Goal: Task Accomplishment & Management: Manage account settings

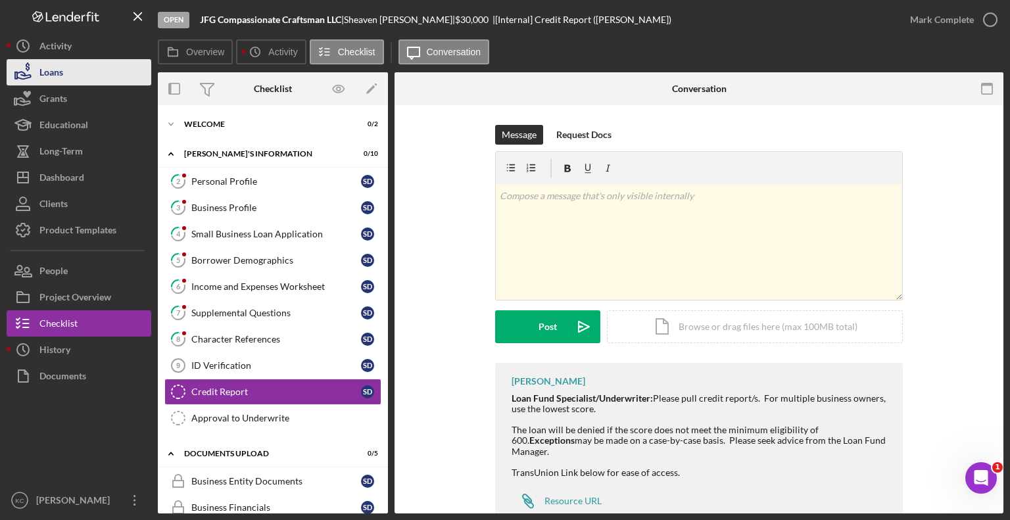
click at [39, 71] on div "Loans" at bounding box center [51, 74] width 24 height 30
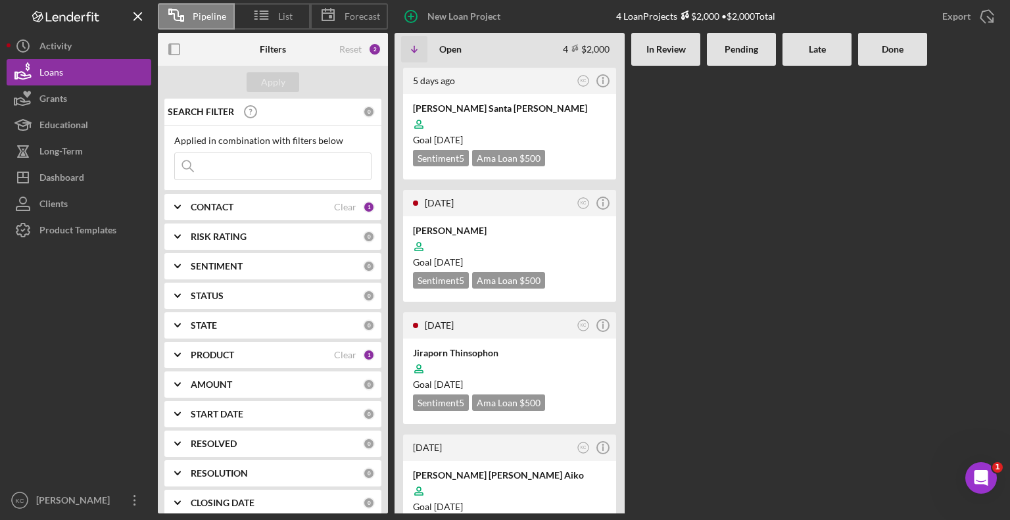
click at [262, 207] on div "CONTACT" at bounding box center [262, 207] width 143 height 11
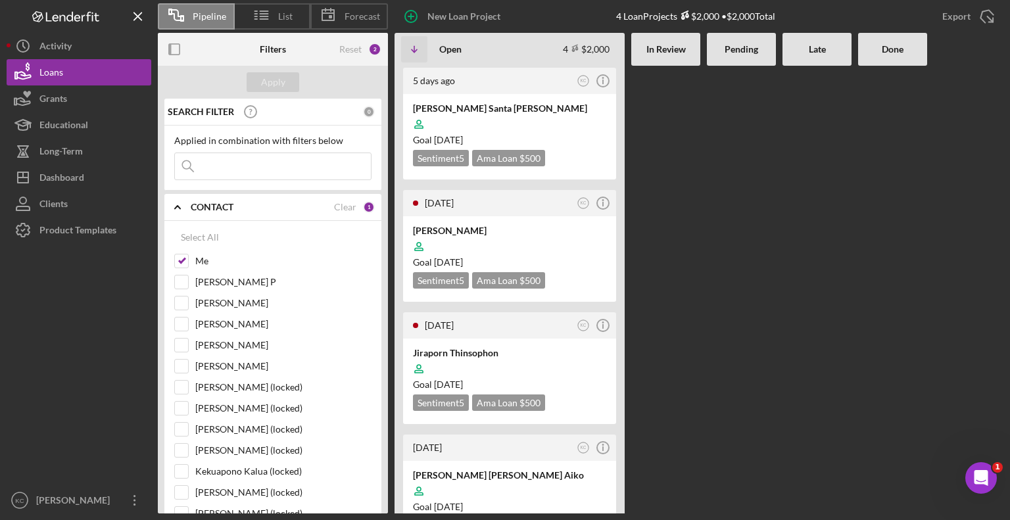
click at [894, 218] on div at bounding box center [892, 290] width 69 height 448
click at [471, 114] on div at bounding box center [509, 124] width 193 height 25
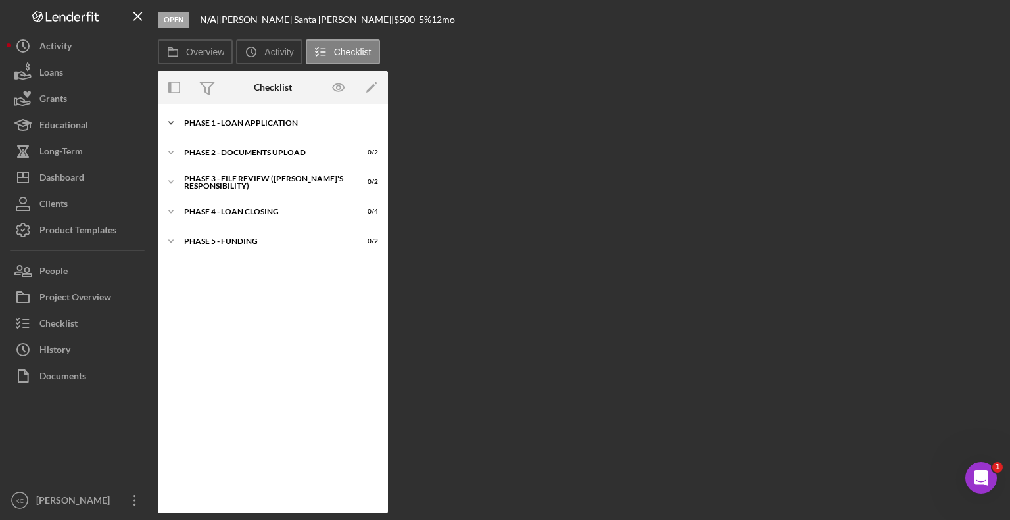
click at [245, 118] on div "Icon/Expander Phase 1 - Loan Application 7 / 8" at bounding box center [273, 123] width 230 height 26
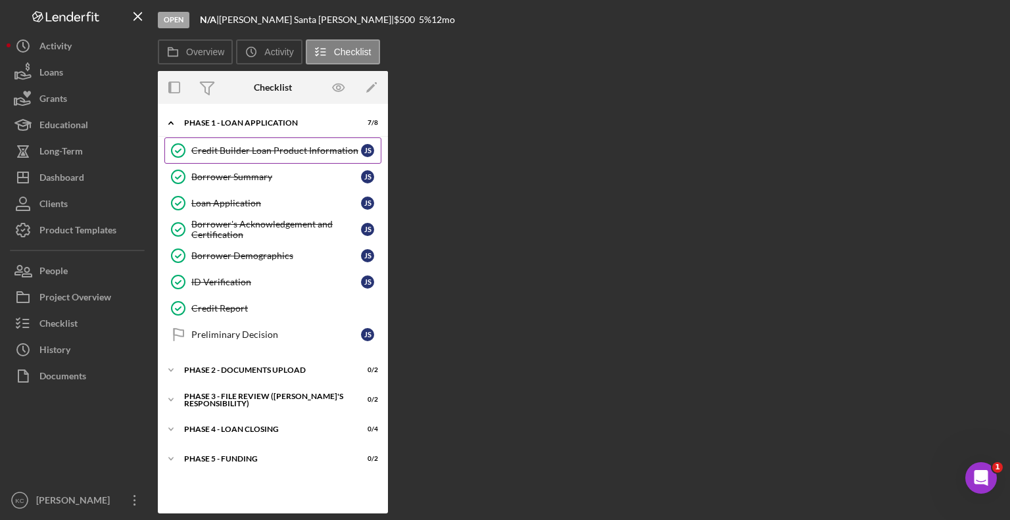
click at [287, 153] on div "Credit Builder Loan Product Information" at bounding box center [276, 150] width 170 height 11
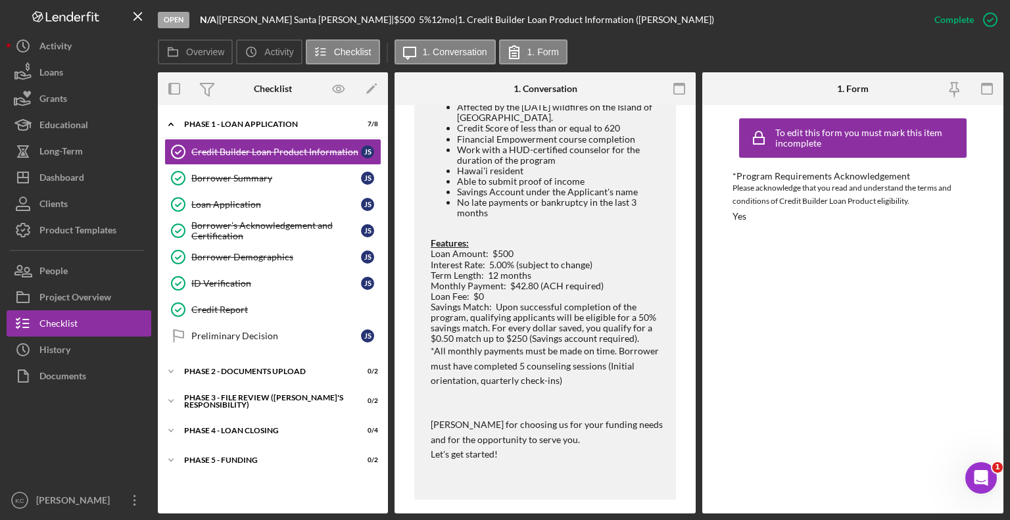
scroll to position [805, 0]
click at [207, 183] on div "Borrower Summary" at bounding box center [276, 178] width 170 height 11
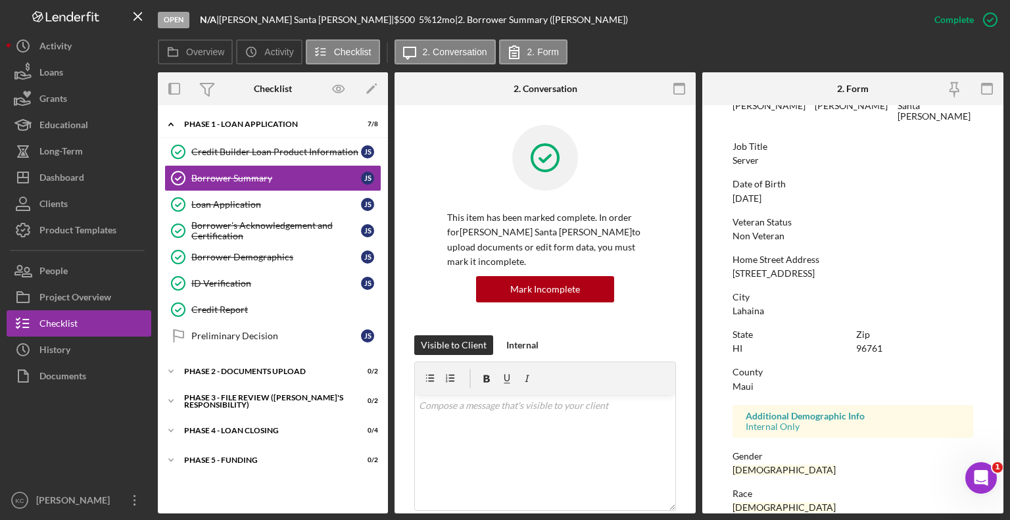
scroll to position [205, 0]
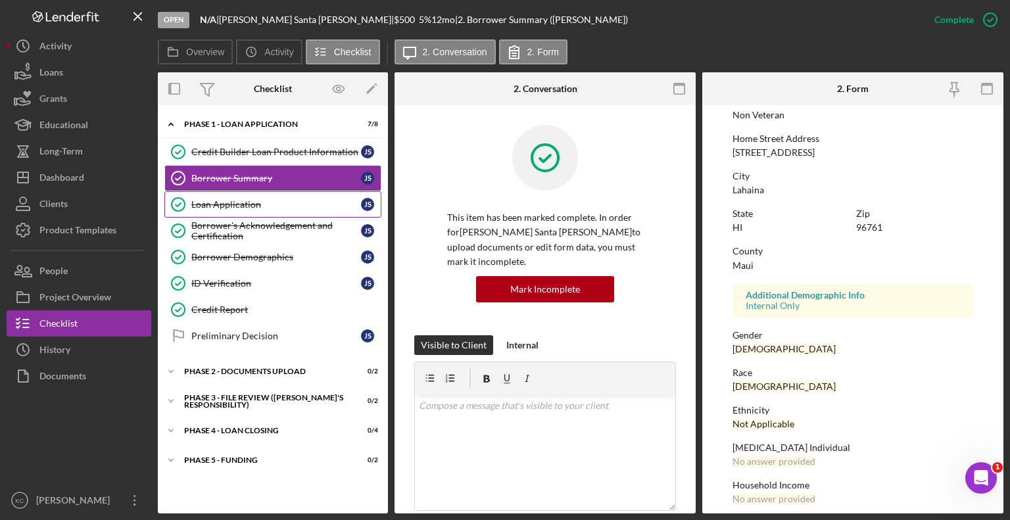
click at [239, 210] on link "Loan Application Loan Application J S" at bounding box center [272, 204] width 217 height 26
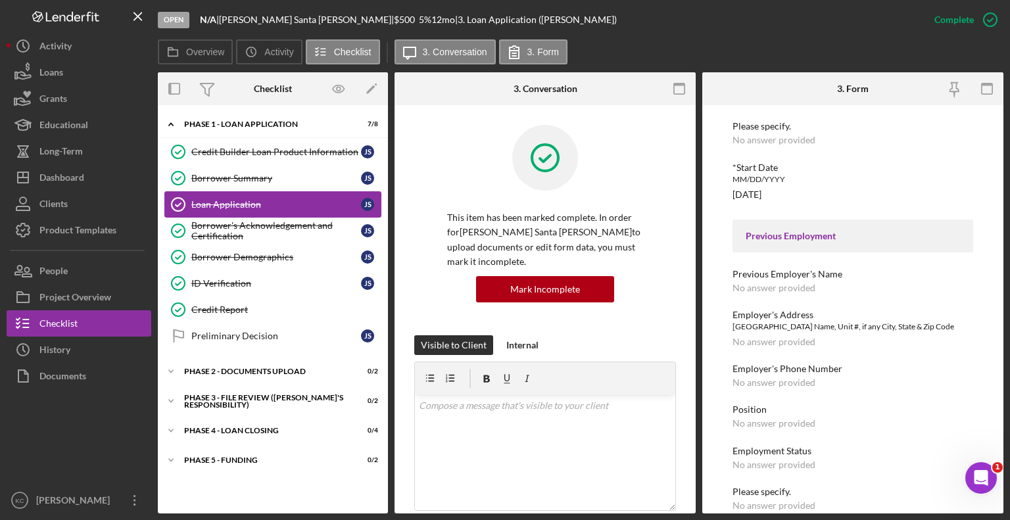
scroll to position [1261, 0]
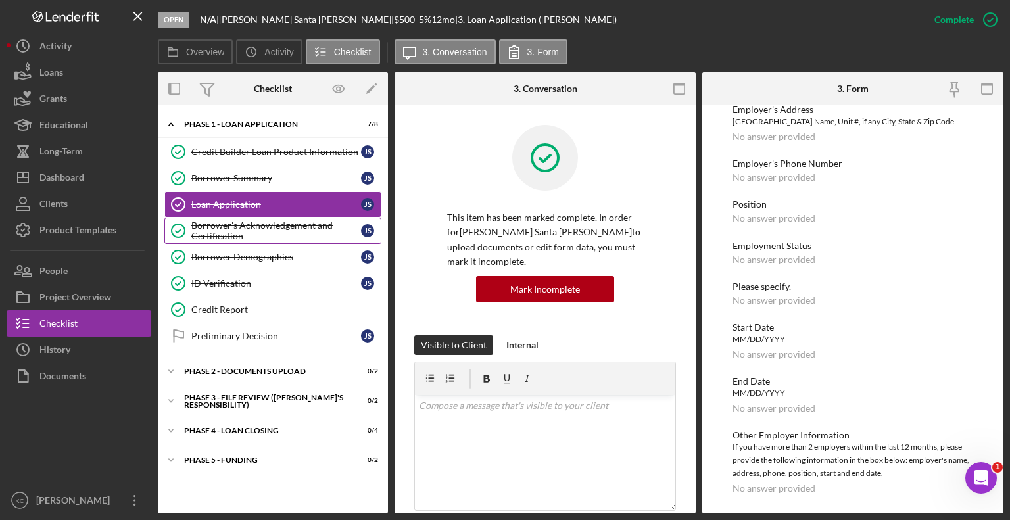
click at [232, 232] on div "Borrower's Acknowledgement and Certification" at bounding box center [276, 230] width 170 height 21
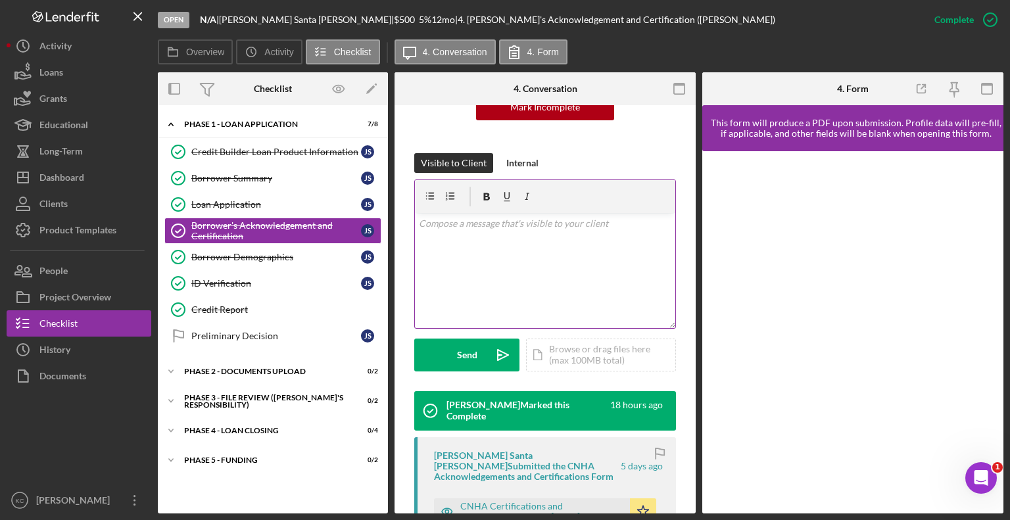
scroll to position [406, 0]
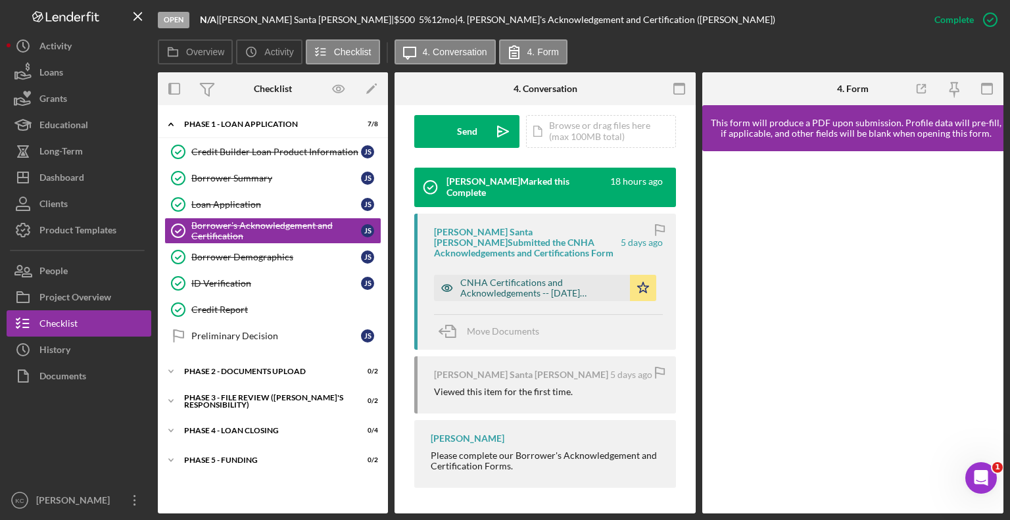
click at [548, 283] on div "CNHA Certifications and Acknowledgements -- [DATE] 04_13pm.pdf" at bounding box center [541, 288] width 163 height 21
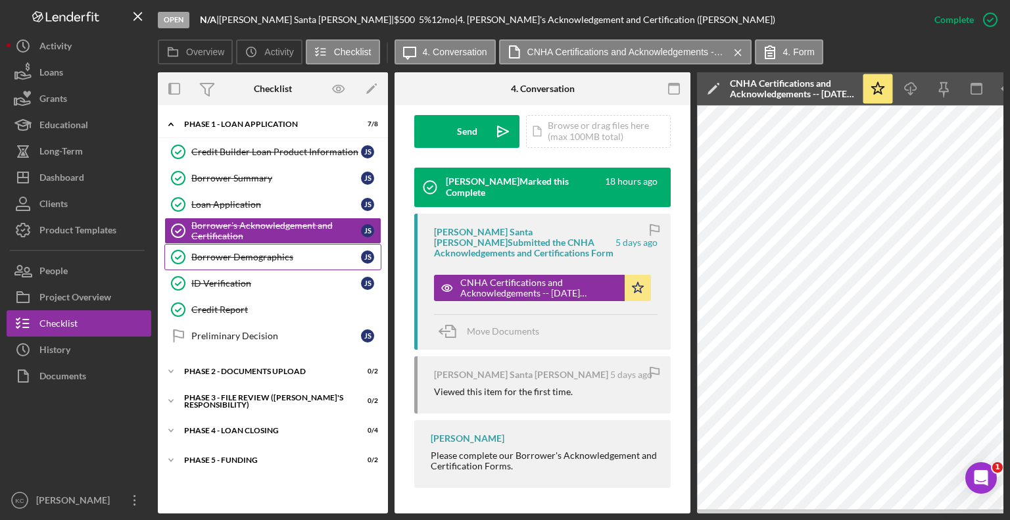
click at [267, 252] on div "Borrower Demographics" at bounding box center [276, 257] width 170 height 11
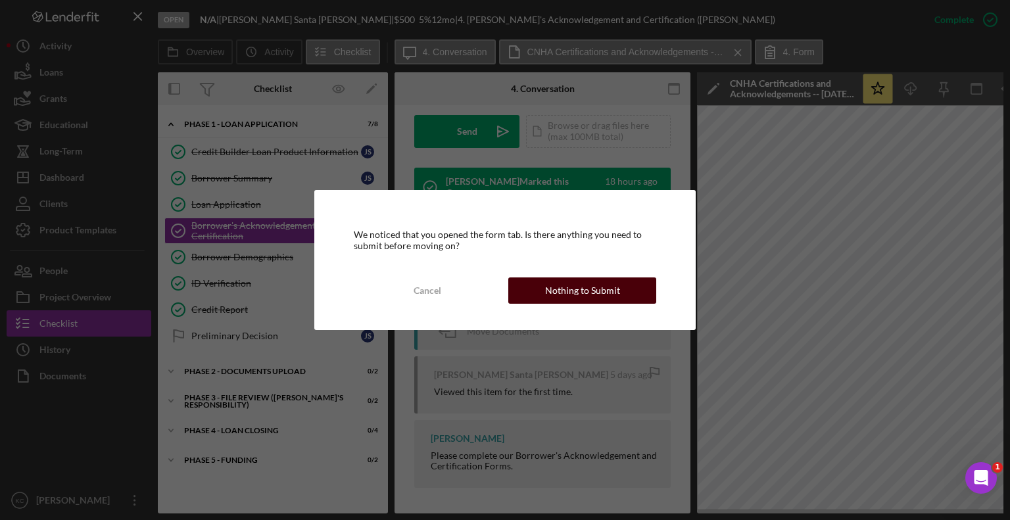
click at [566, 287] on div "Nothing to Submit" at bounding box center [582, 291] width 75 height 26
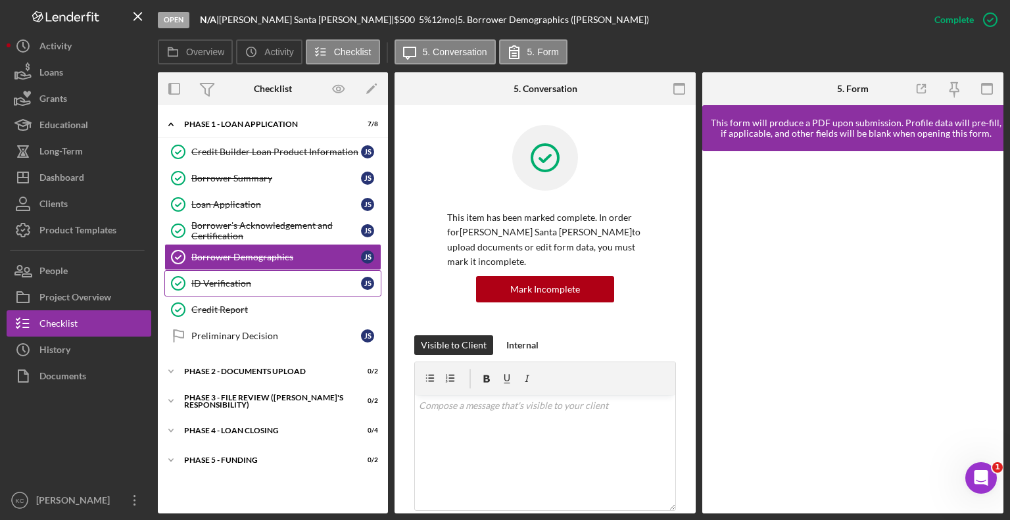
click at [261, 281] on div "ID Verification" at bounding box center [276, 283] width 170 height 11
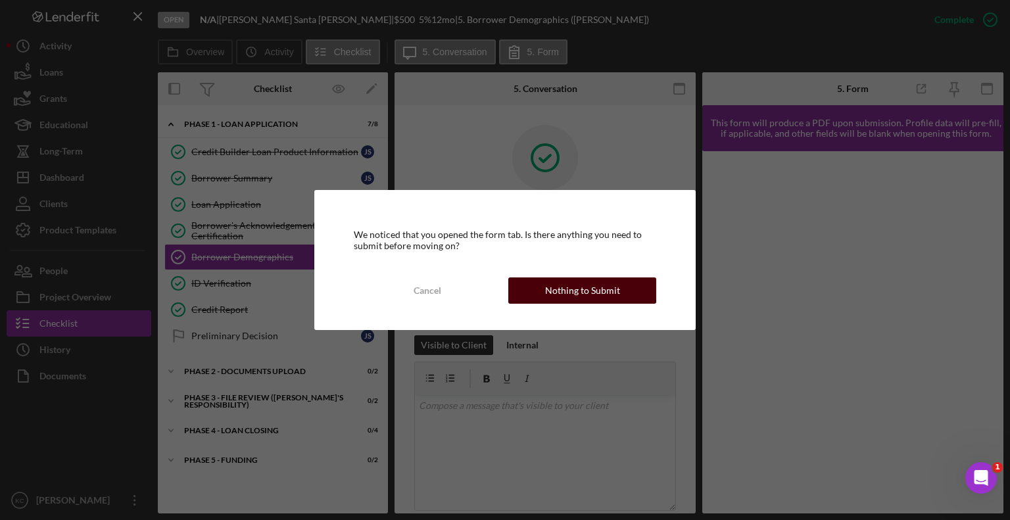
click at [628, 287] on button "Nothing to Submit" at bounding box center [582, 291] width 148 height 26
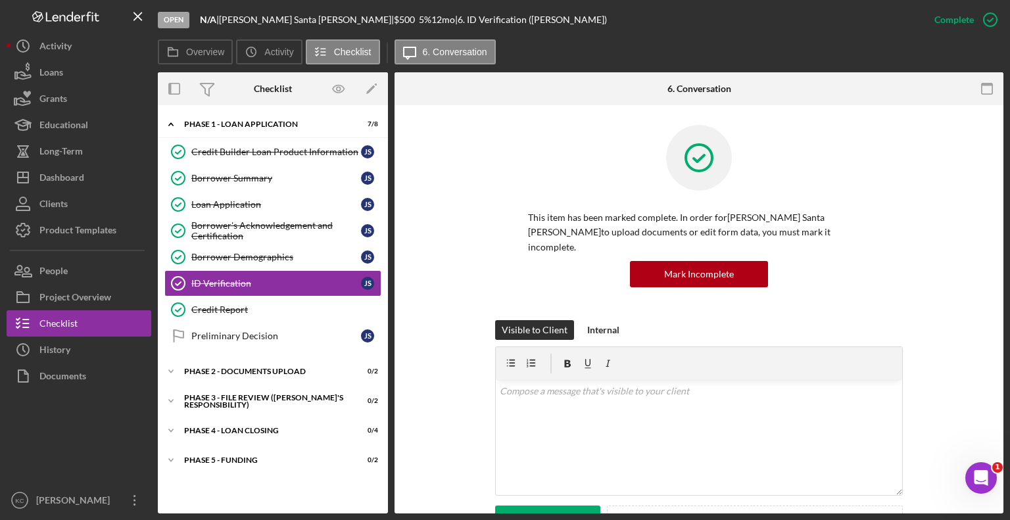
scroll to position [263, 0]
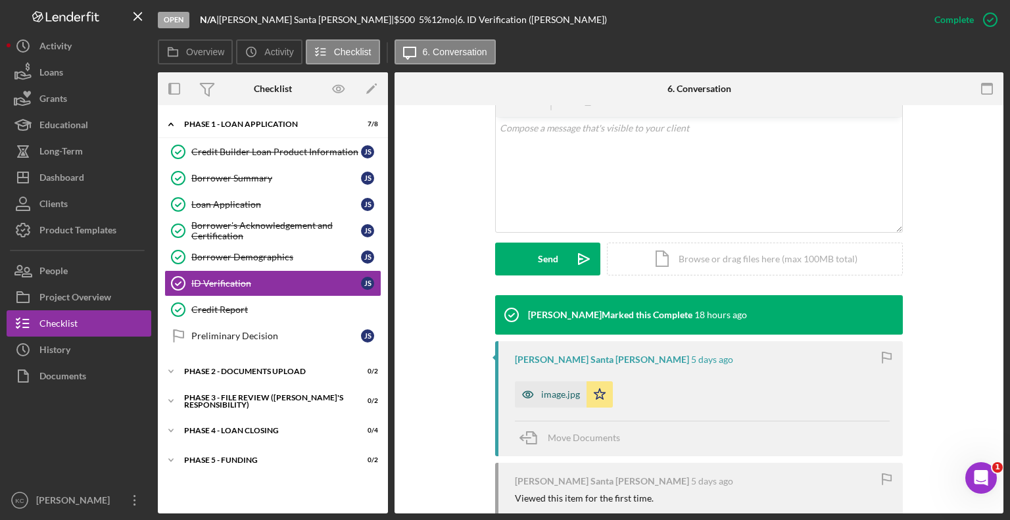
click at [555, 389] on div "image.jpg" at bounding box center [560, 394] width 39 height 11
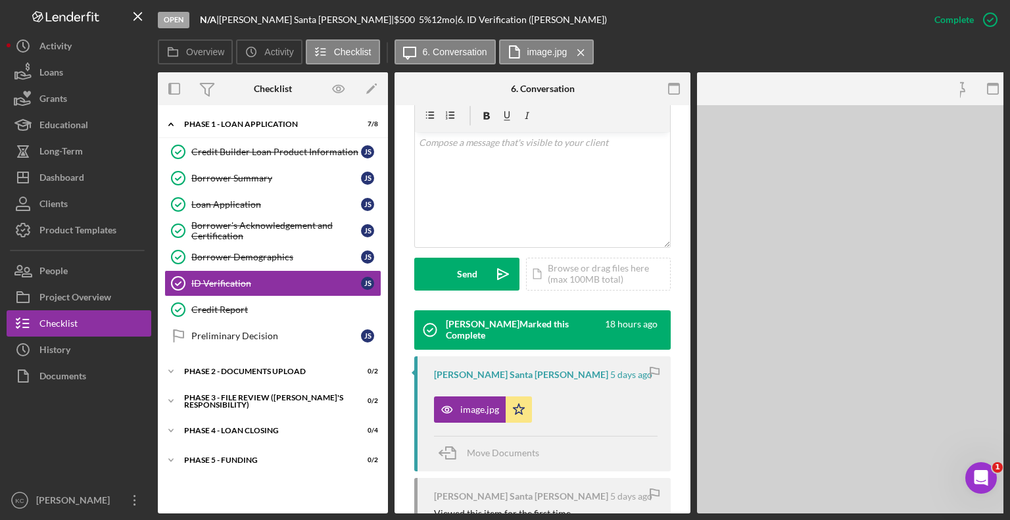
scroll to position [292, 0]
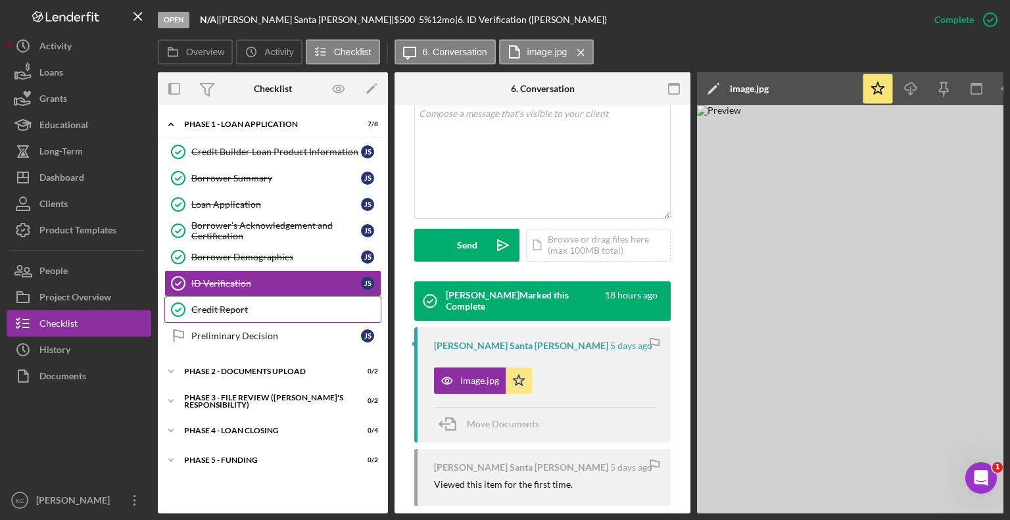
click at [237, 312] on div "Credit Report" at bounding box center [285, 310] width 189 height 11
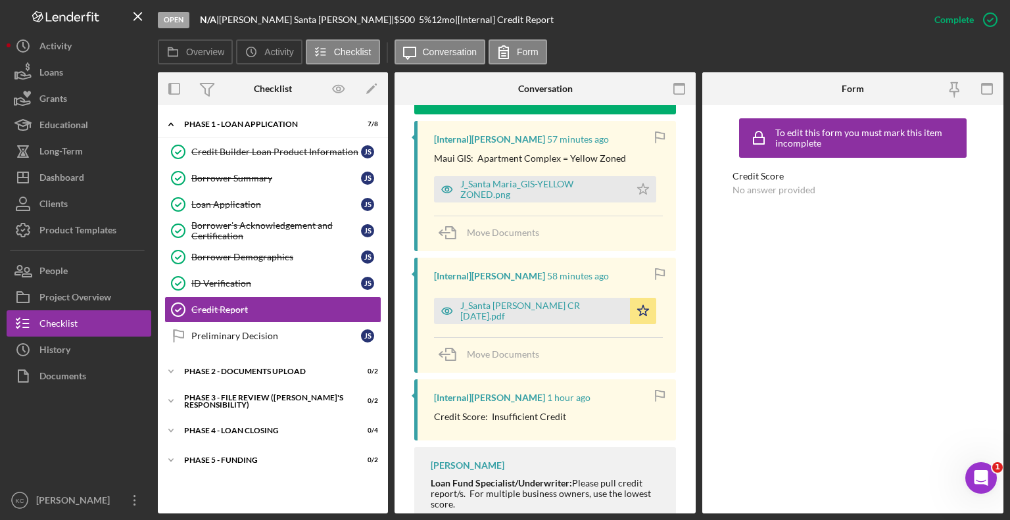
scroll to position [460, 0]
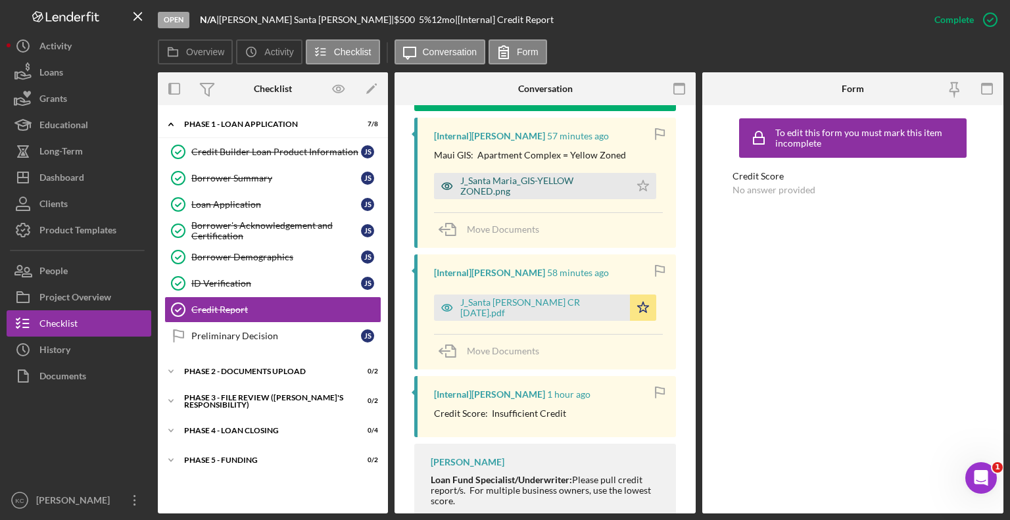
click at [494, 189] on div "J_Santa Maria_GIS-YELLOW ZONED.png" at bounding box center [541, 186] width 163 height 21
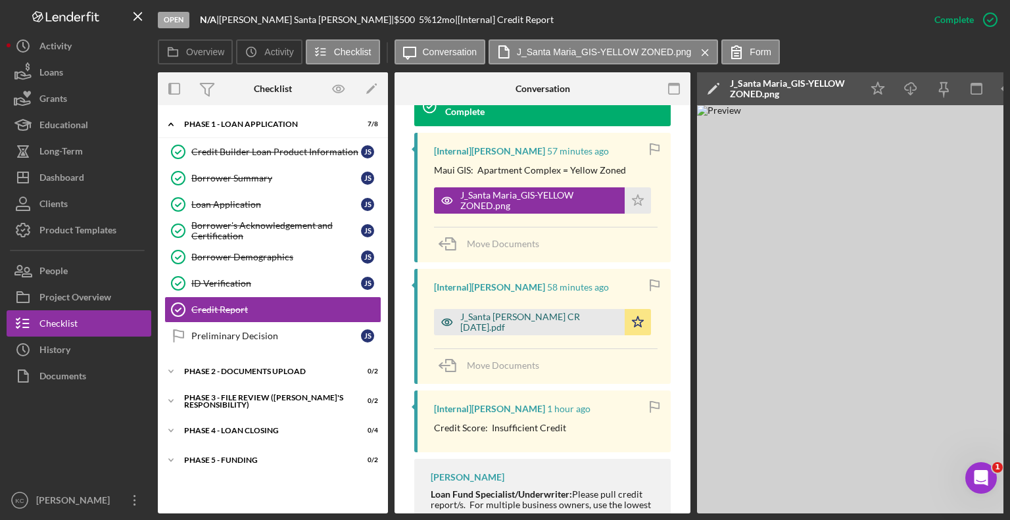
click at [480, 309] on div "J_Santa [PERSON_NAME] CR [DATE].pdf" at bounding box center [529, 322] width 191 height 26
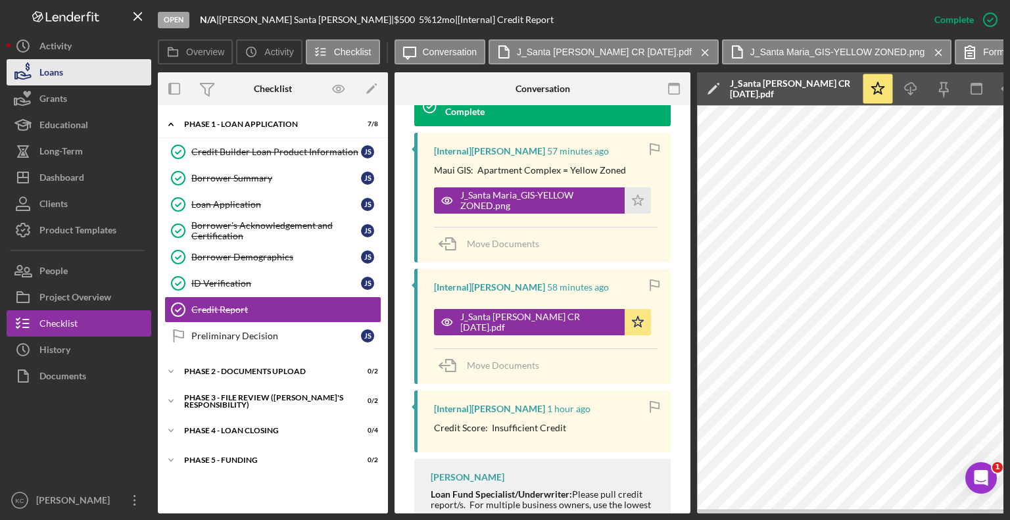
click at [50, 72] on div "Loans" at bounding box center [51, 74] width 24 height 30
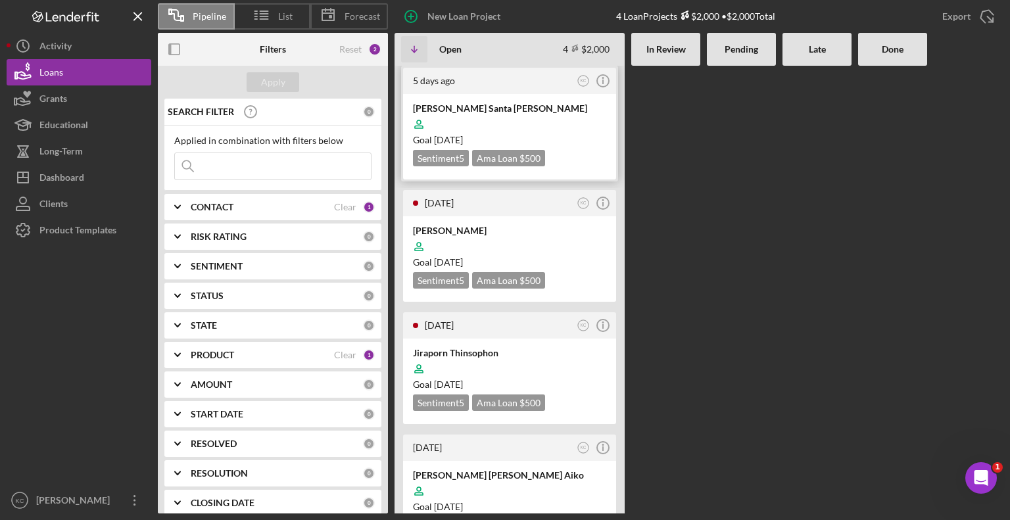
click at [564, 122] on div at bounding box center [509, 124] width 193 height 25
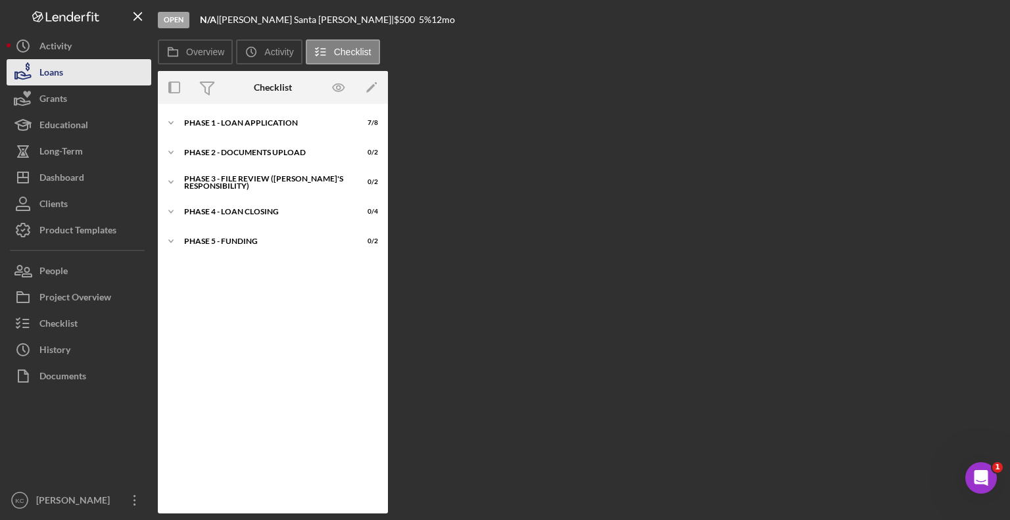
click at [53, 74] on div "Loans" at bounding box center [51, 74] width 24 height 30
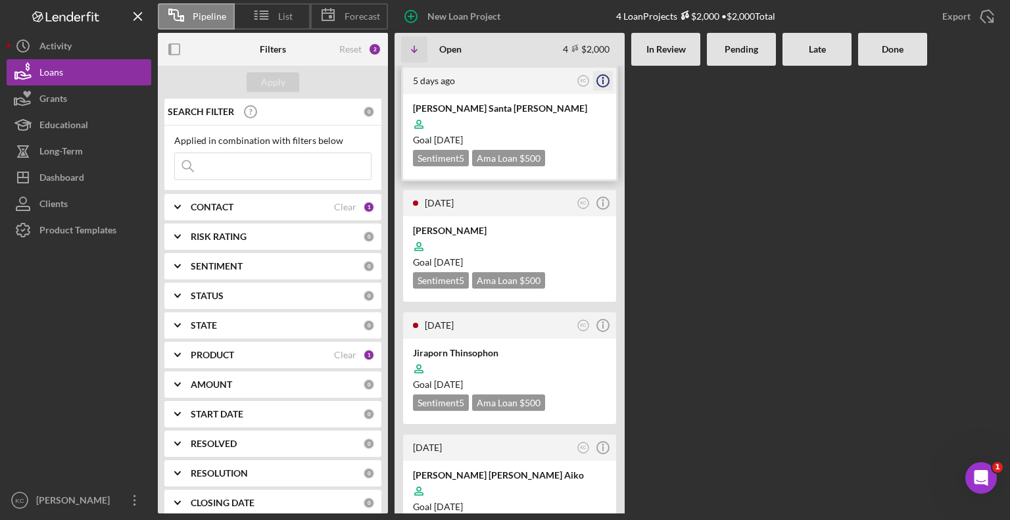
click at [610, 72] on icon "Icon/Info" at bounding box center [603, 80] width 33 height 33
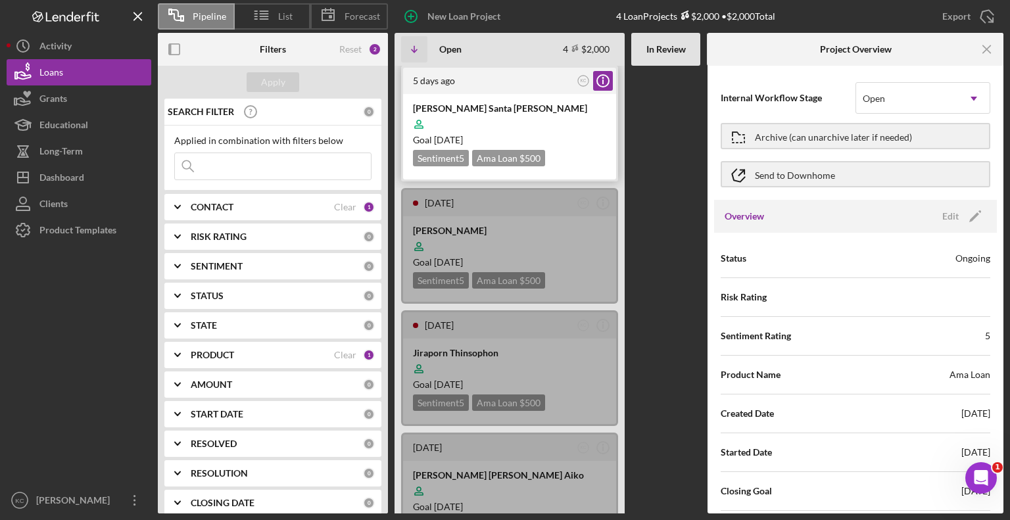
click at [579, 99] on div "[PERSON_NAME] Santa [PERSON_NAME] Goal [DATE] Sentiment 5 Ama Loan $500 $500" at bounding box center [509, 137] width 213 height 86
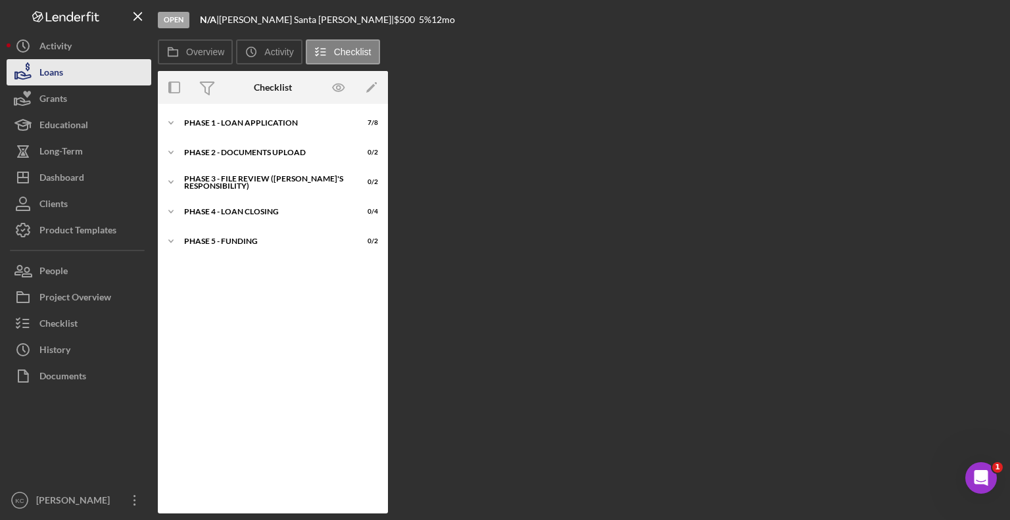
click at [66, 81] on button "Loans" at bounding box center [79, 72] width 145 height 26
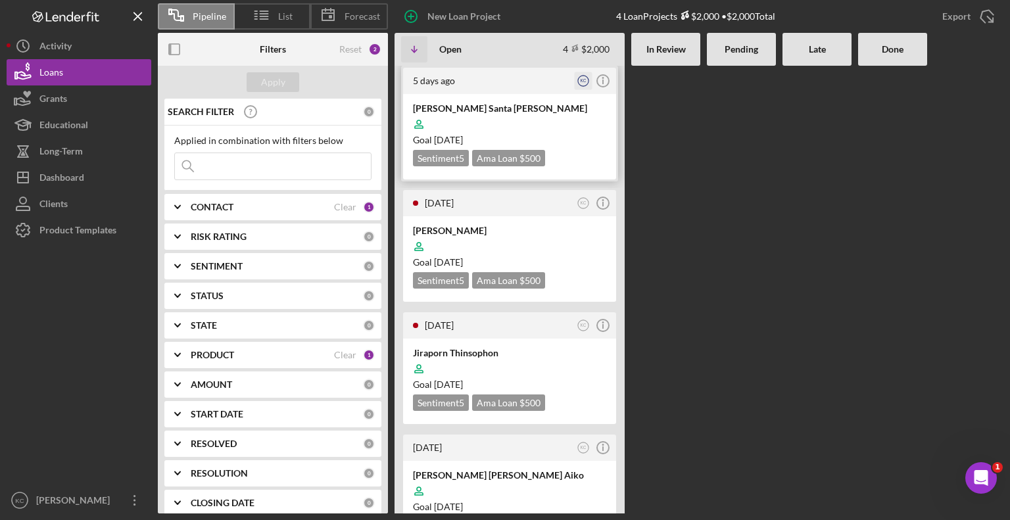
click at [580, 79] on icon "KC" at bounding box center [584, 81] width 18 height 18
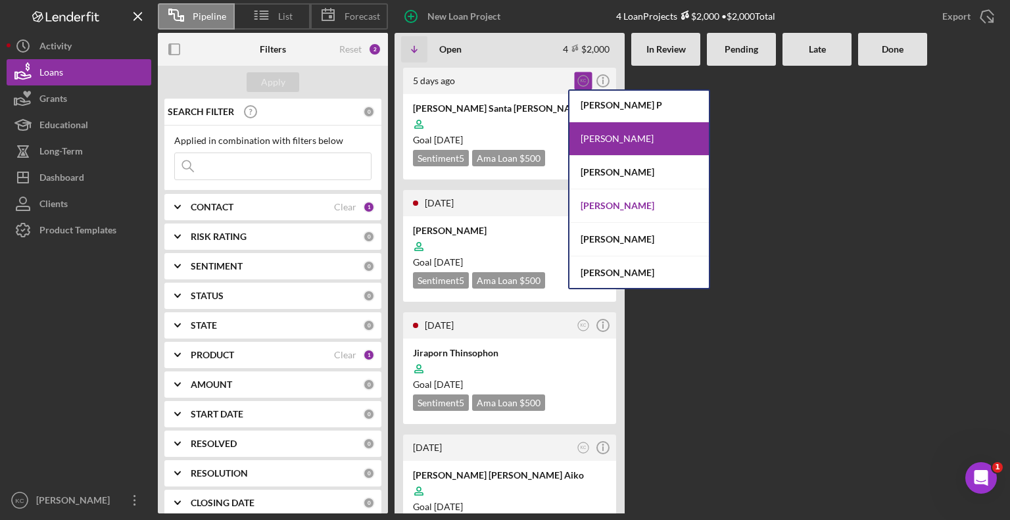
scroll to position [3, 0]
click at [606, 105] on div "[PERSON_NAME] P" at bounding box center [639, 105] width 139 height 34
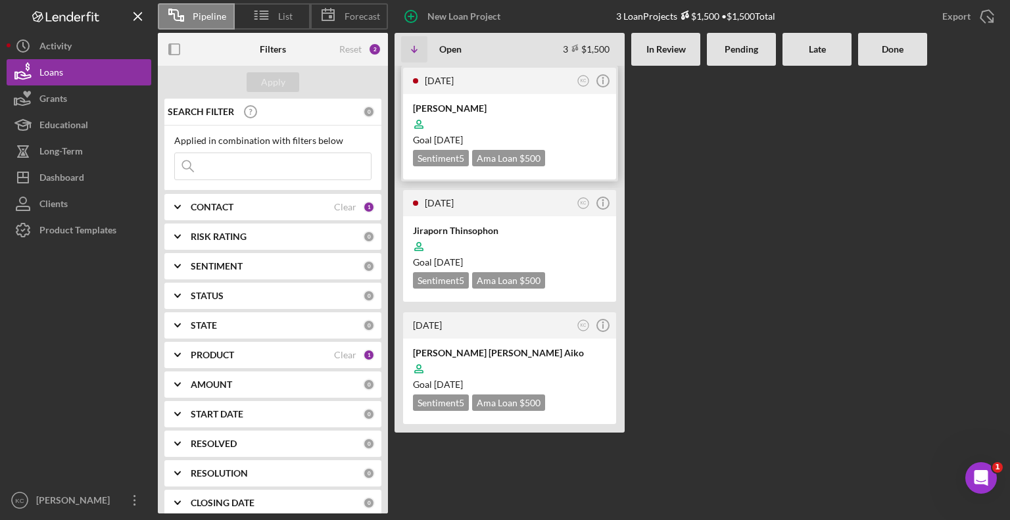
click at [549, 126] on div at bounding box center [509, 124] width 193 height 25
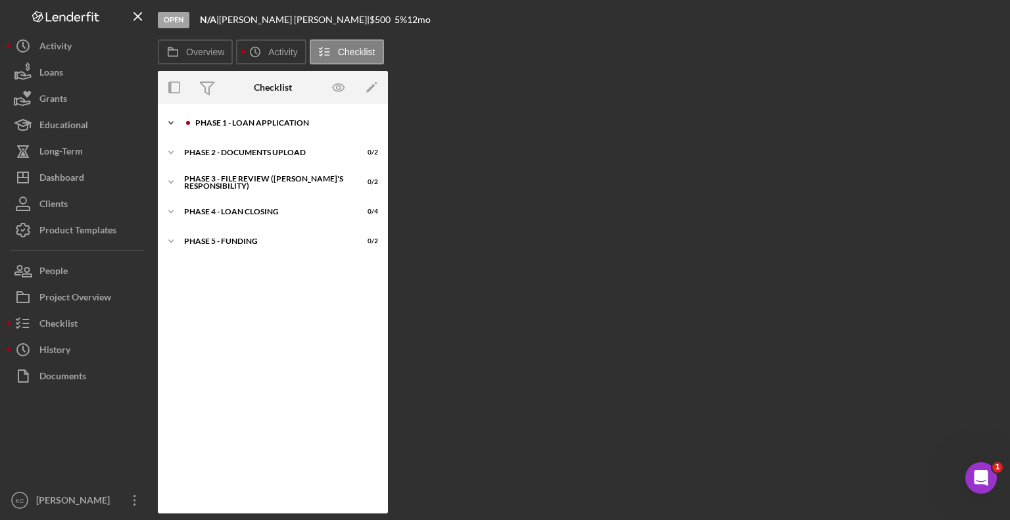
click at [241, 120] on div "Phase 1 - Loan Application" at bounding box center [283, 123] width 176 height 8
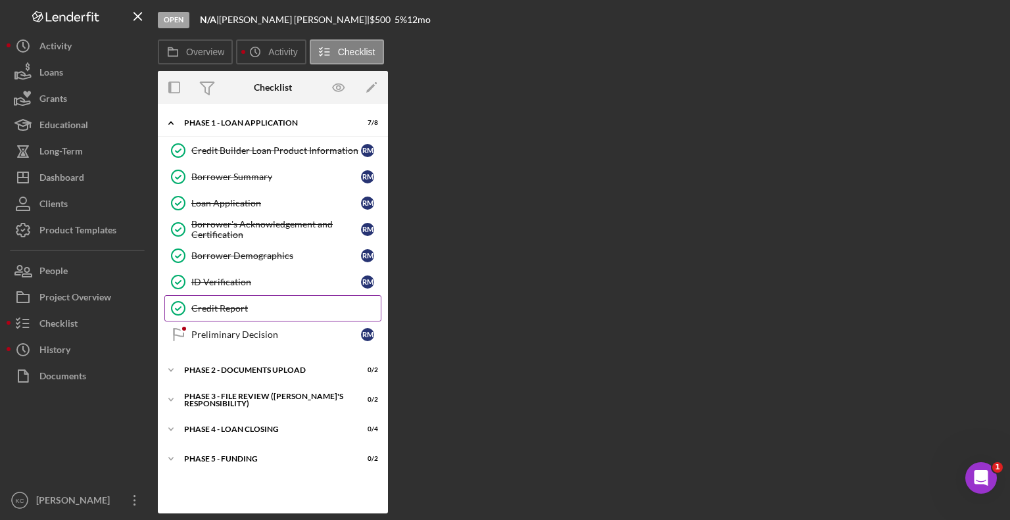
click at [222, 303] on div "Credit Report" at bounding box center [285, 308] width 189 height 11
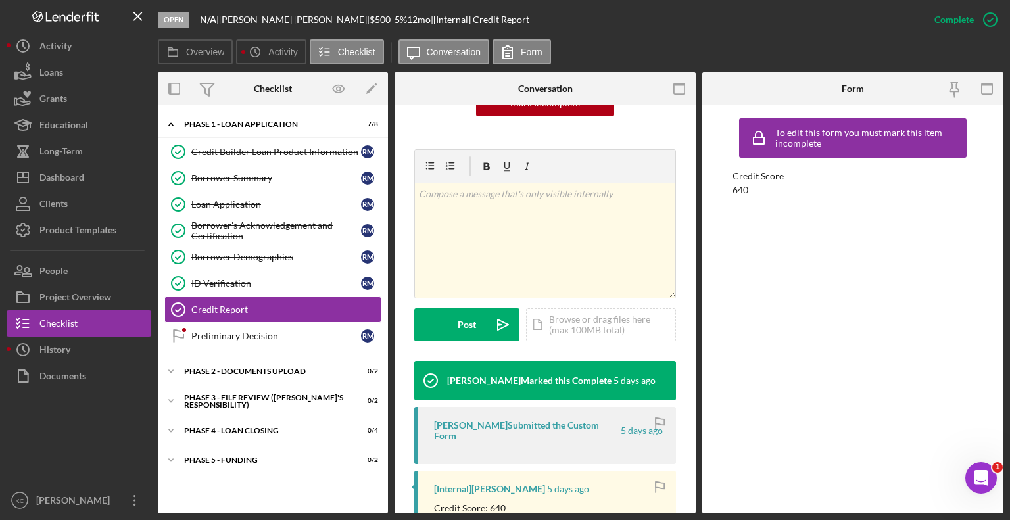
scroll to position [329, 0]
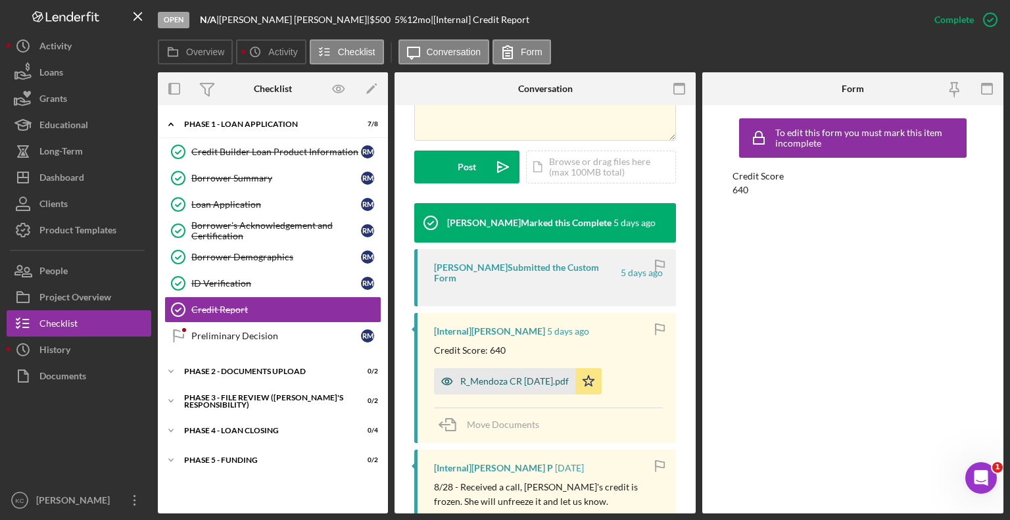
click at [528, 376] on div "R_Mendoza CR [DATE].pdf" at bounding box center [514, 381] width 109 height 11
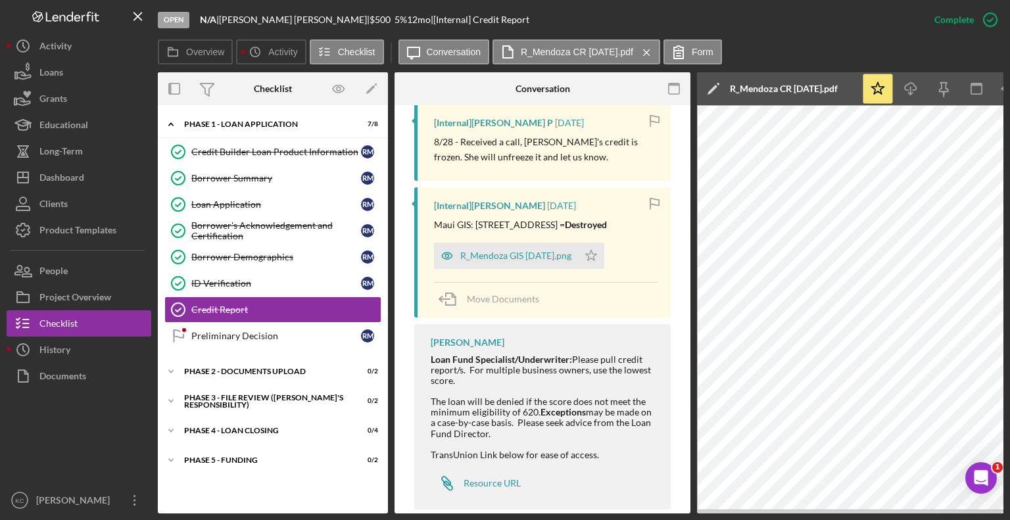
scroll to position [699, 0]
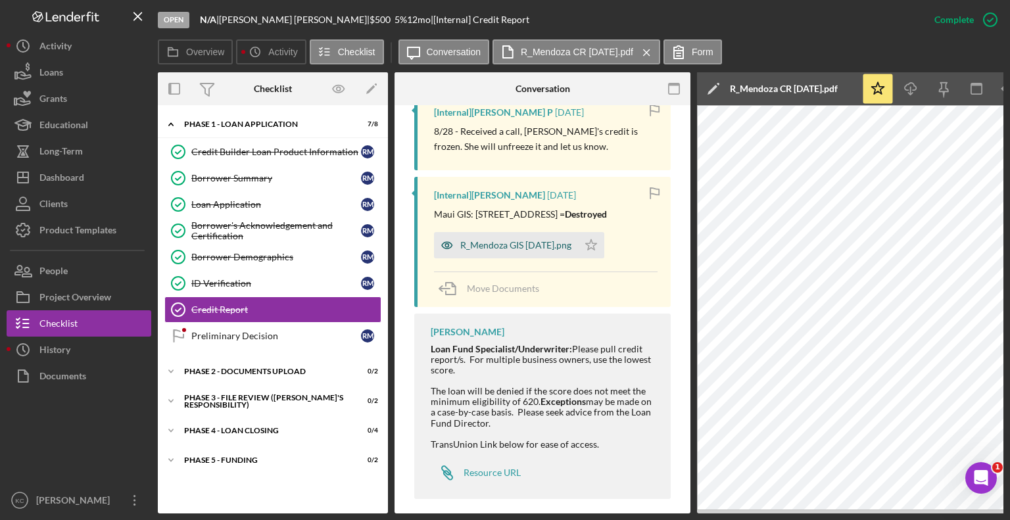
click at [480, 240] on div "R_Mendoza GIS [DATE].png" at bounding box center [515, 245] width 111 height 11
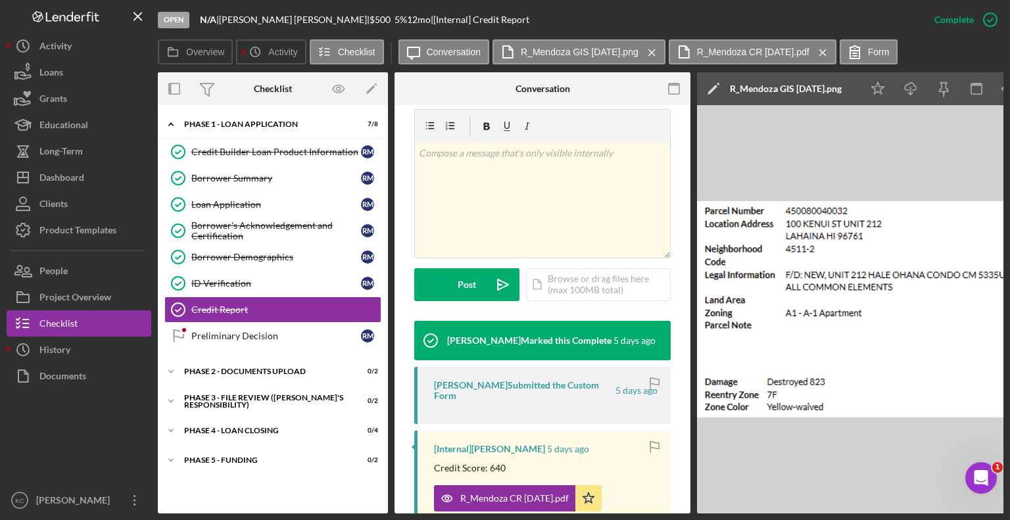
scroll to position [173, 0]
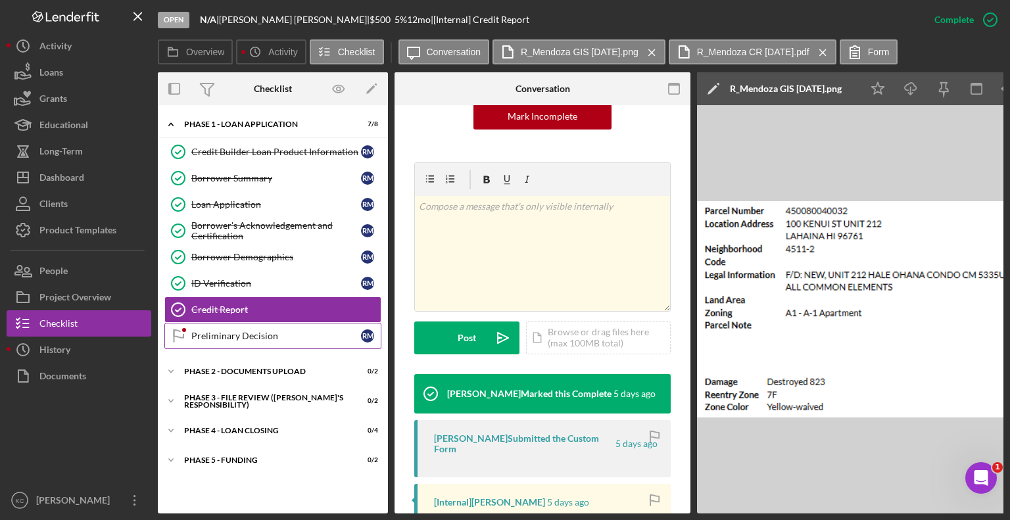
click at [221, 333] on div "Preliminary Decision" at bounding box center [276, 336] width 170 height 11
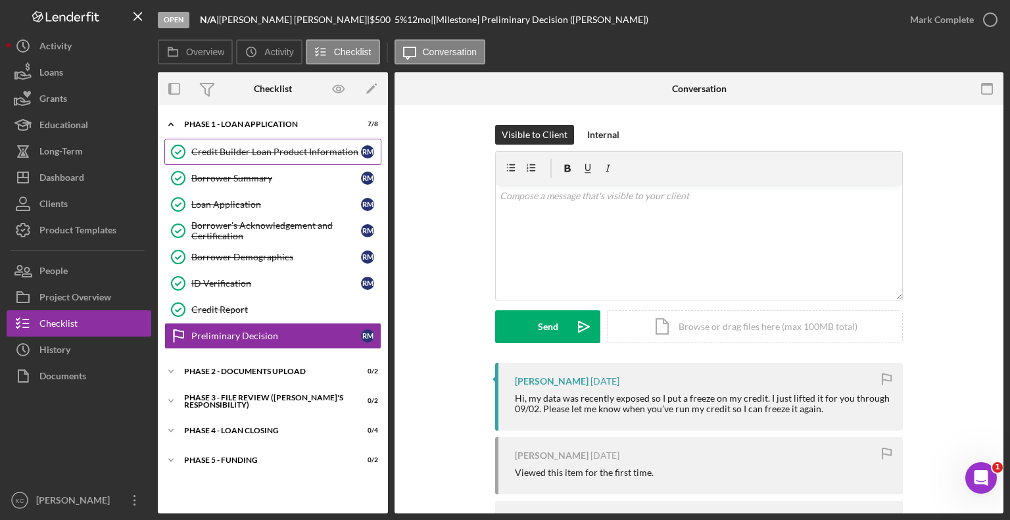
click at [237, 162] on link "Credit Builder Loan Product Information Credit Builder Loan Product Information…" at bounding box center [272, 152] width 217 height 26
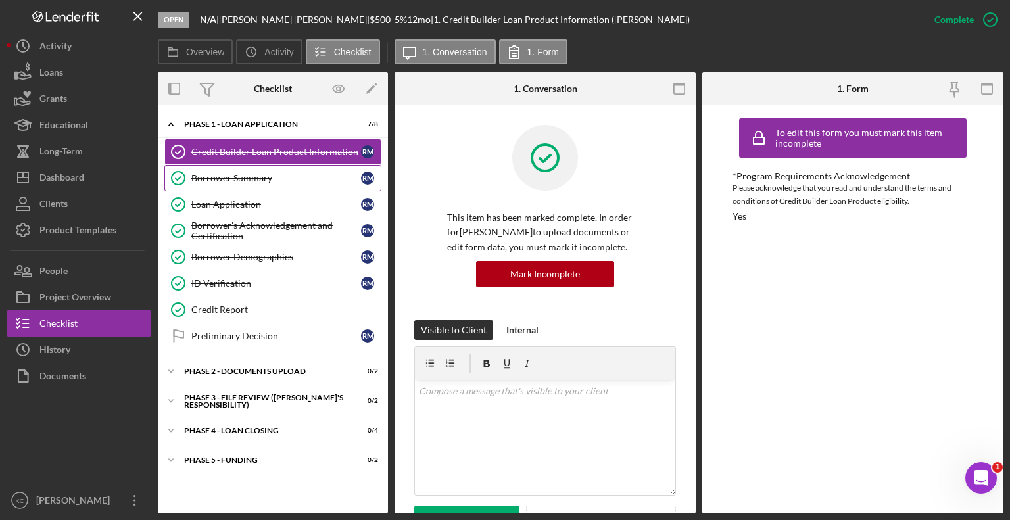
click at [213, 168] on link "Borrower Summary Borrower Summary R M" at bounding box center [272, 178] width 217 height 26
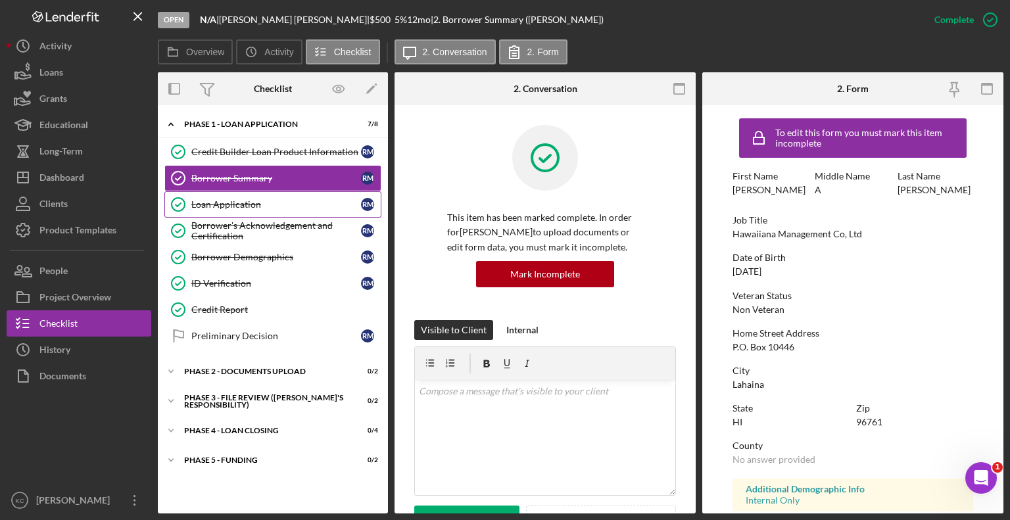
click at [229, 197] on link "Loan Application Loan Application R M" at bounding box center [272, 204] width 217 height 26
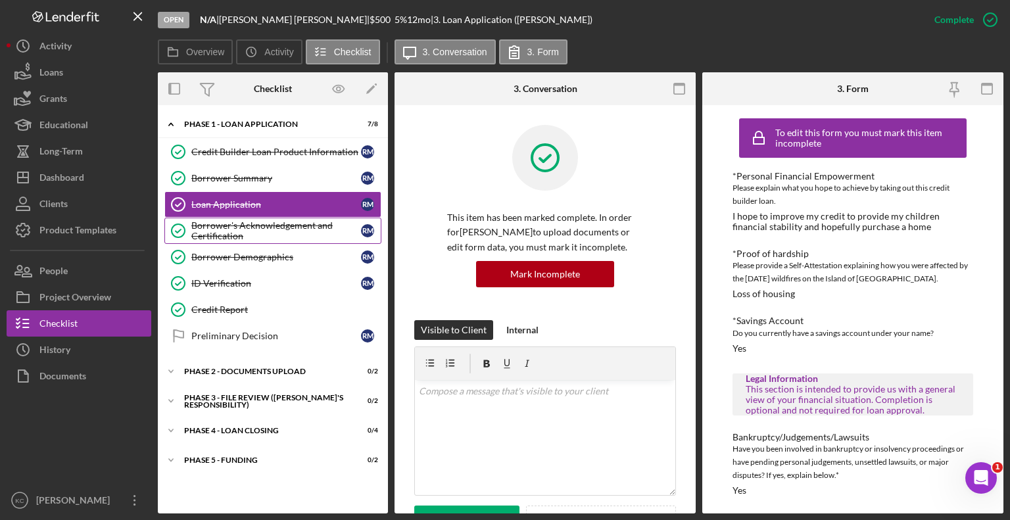
click at [268, 232] on div "Borrower's Acknowledgement and Certification" at bounding box center [276, 230] width 170 height 21
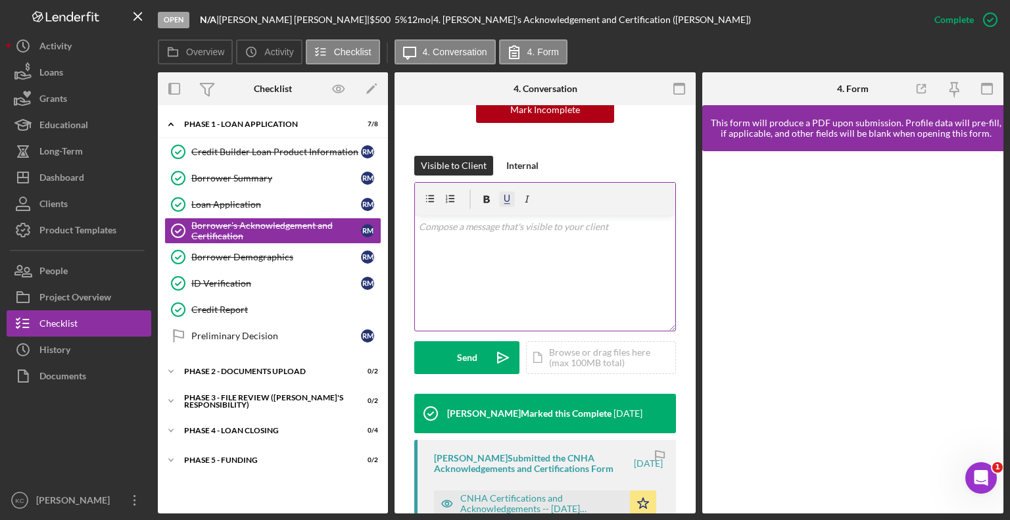
scroll to position [391, 0]
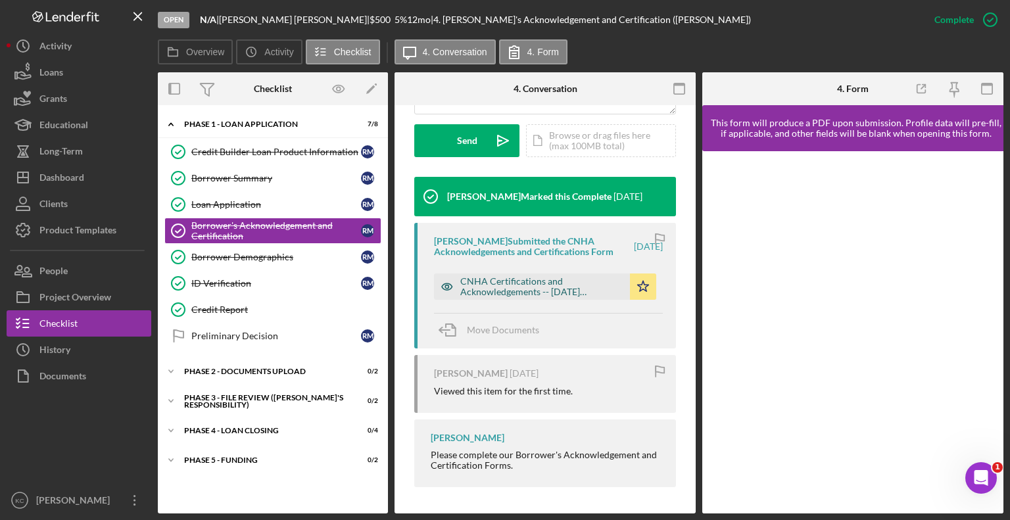
click at [520, 280] on div "CNHA Certifications and Acknowledgements -- [DATE] 05_49pm.pdf" at bounding box center [541, 286] width 163 height 21
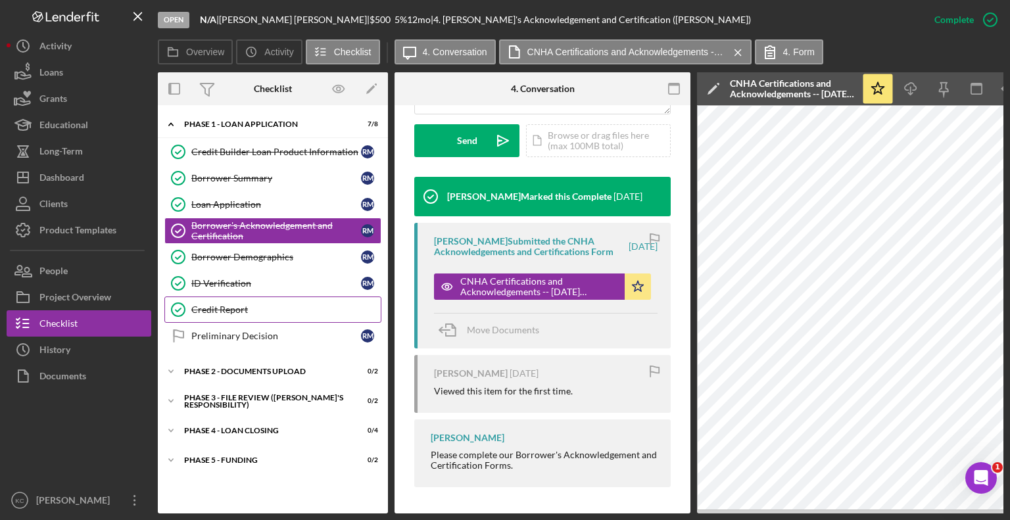
click at [208, 312] on div "Credit Report" at bounding box center [285, 310] width 189 height 11
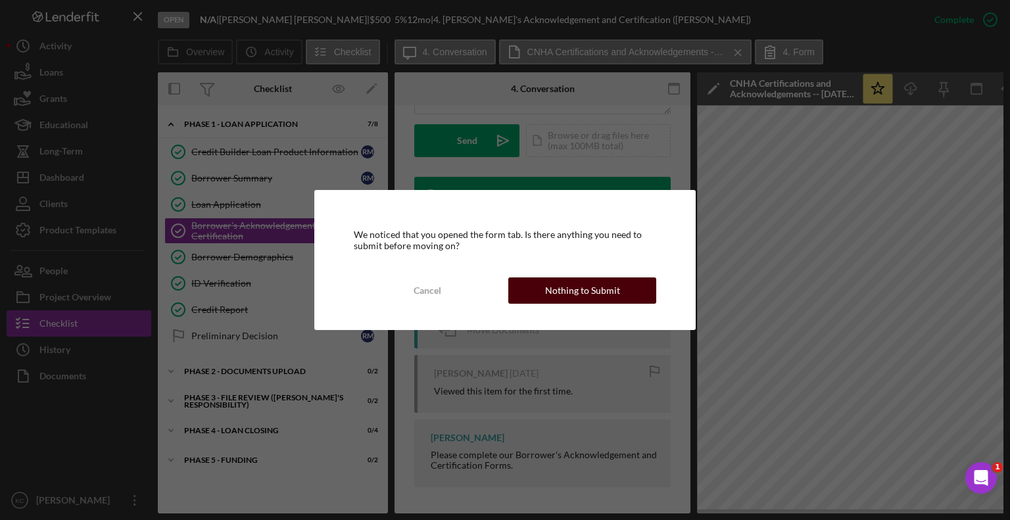
click at [633, 286] on button "Nothing to Submit" at bounding box center [582, 291] width 148 height 26
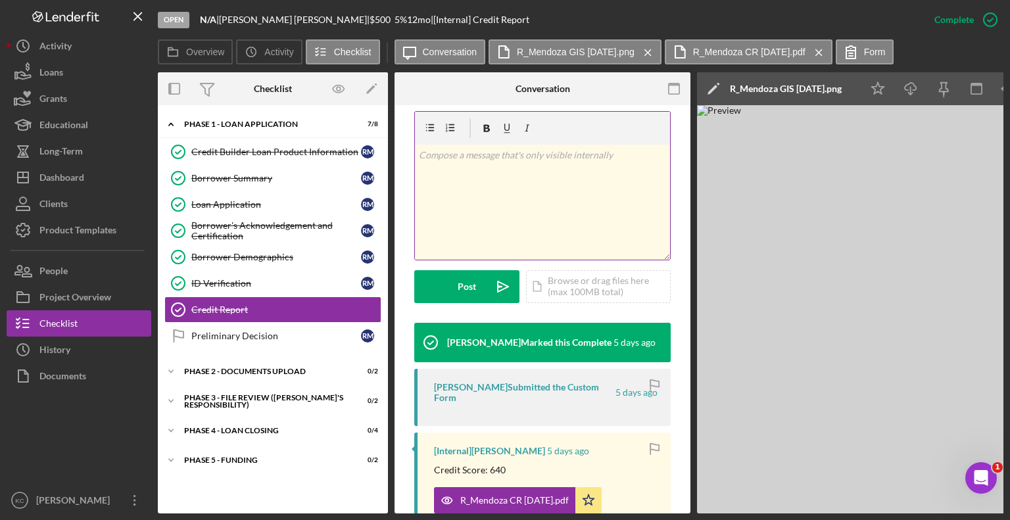
scroll to position [395, 0]
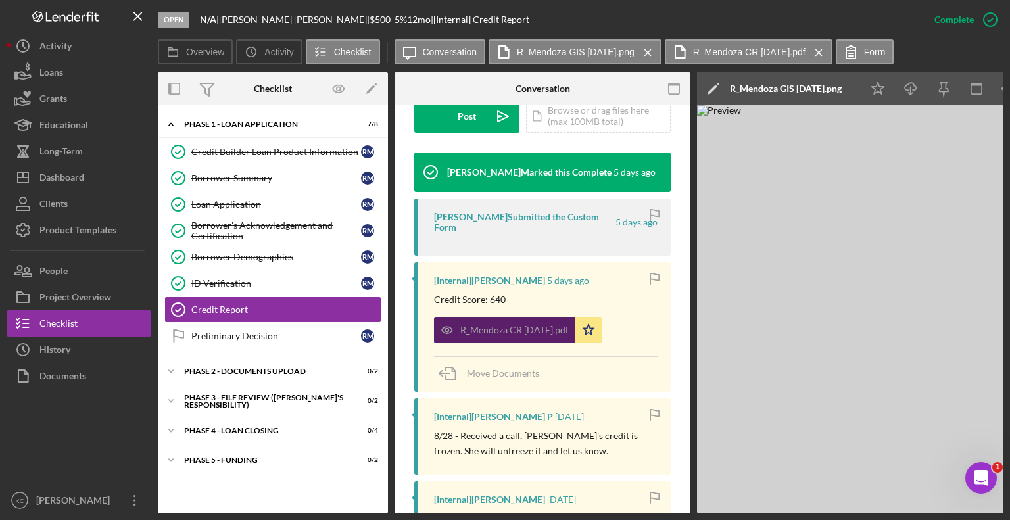
click at [542, 325] on div "R_Mendoza CR [DATE].pdf" at bounding box center [514, 330] width 109 height 11
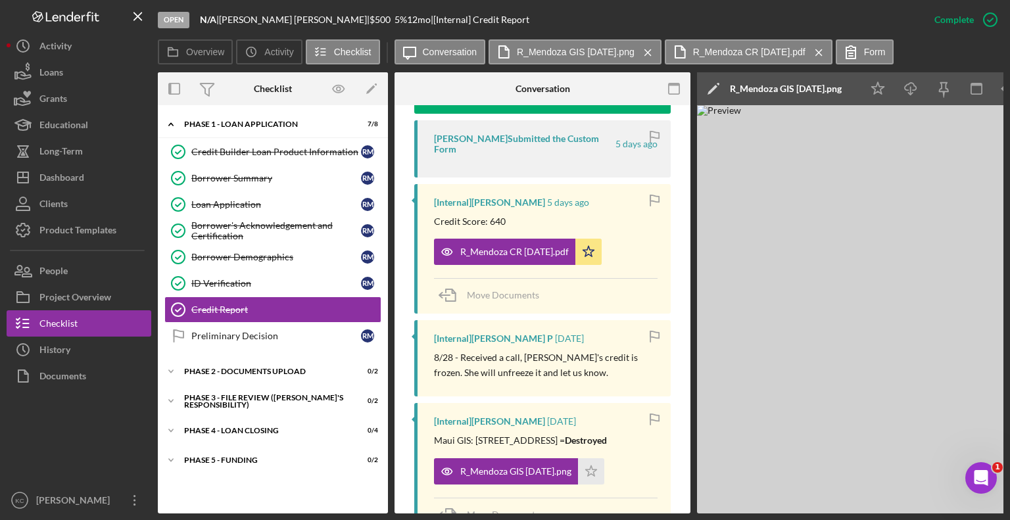
scroll to position [329, 0]
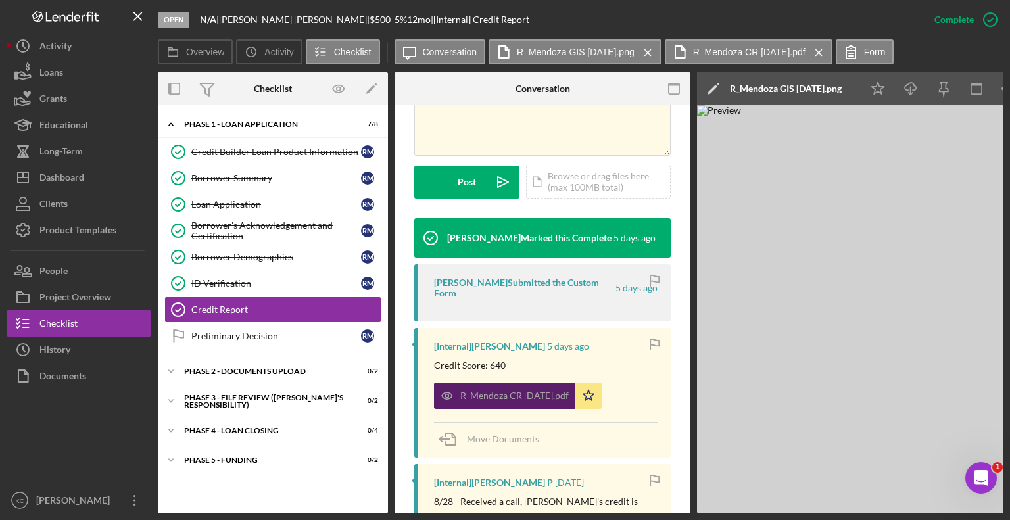
click at [531, 383] on div "R_Mendoza CR [DATE].pdf" at bounding box center [504, 396] width 141 height 26
click at [495, 383] on div "R_Mendoza CR [DATE].pdf" at bounding box center [504, 396] width 141 height 26
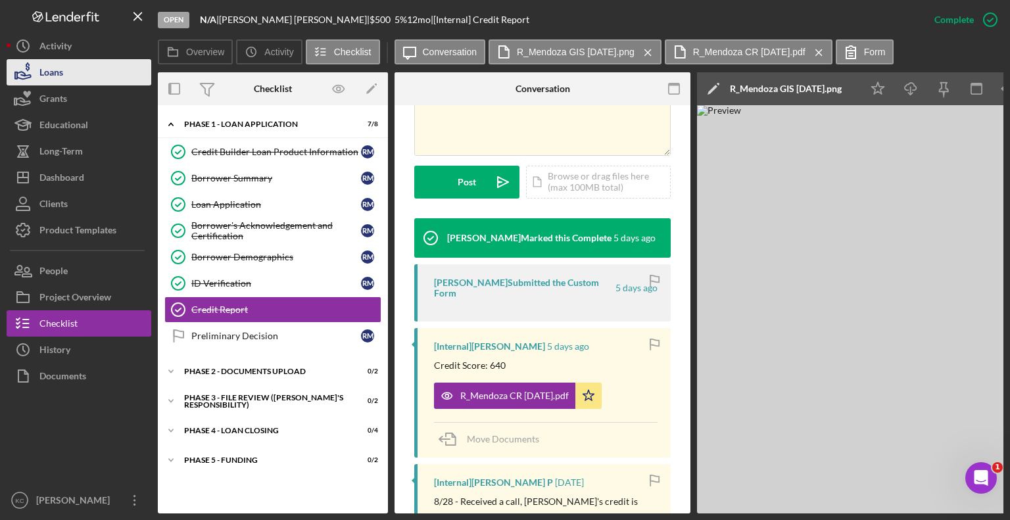
click at [95, 74] on button "Loans" at bounding box center [79, 72] width 145 height 26
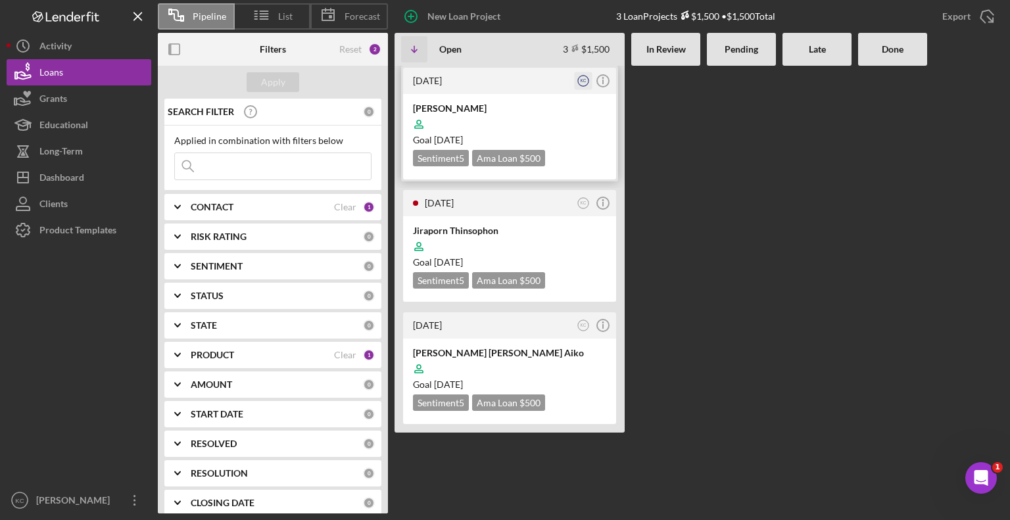
click at [581, 79] on text "KC" at bounding box center [584, 80] width 6 height 5
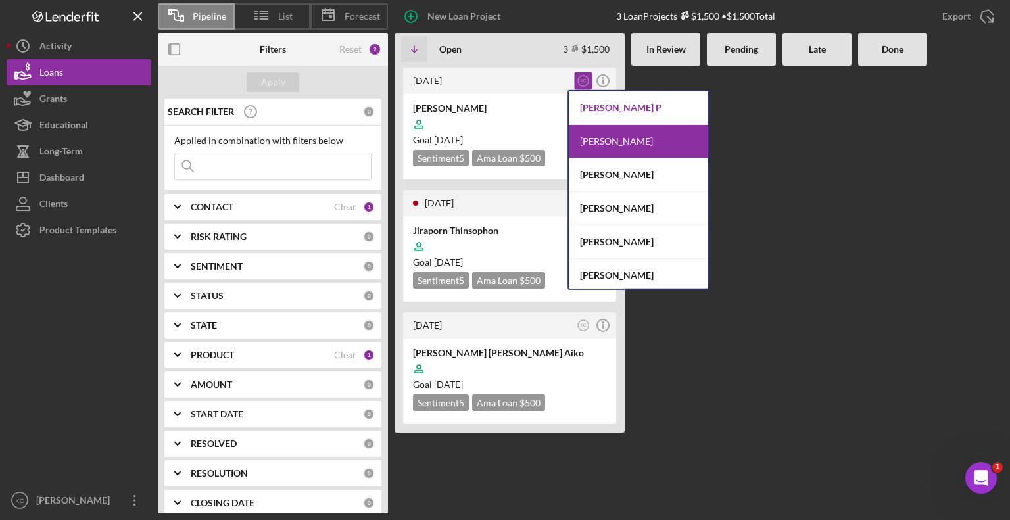
click at [613, 110] on div "[PERSON_NAME] P" at bounding box center [638, 108] width 139 height 34
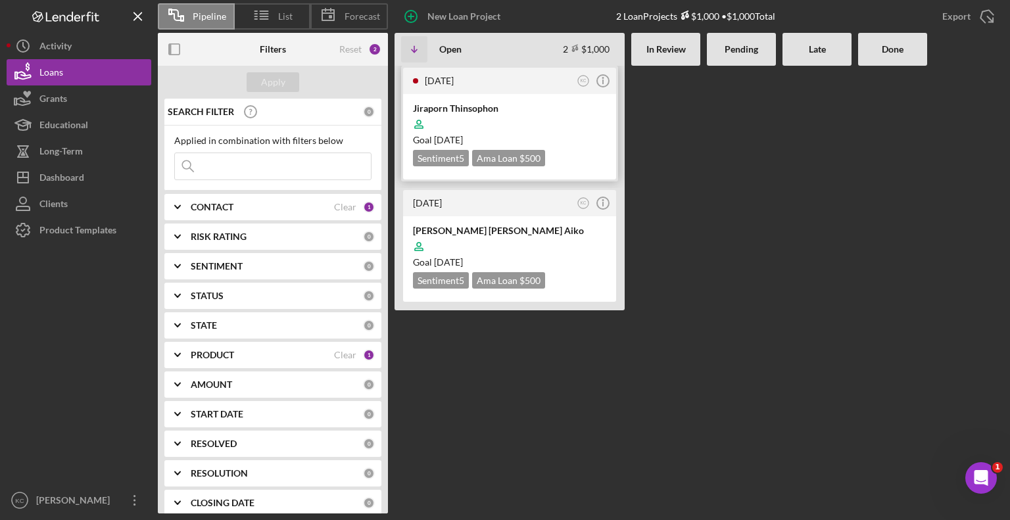
click at [543, 109] on div "Jiraporn Thinsophon" at bounding box center [509, 108] width 193 height 13
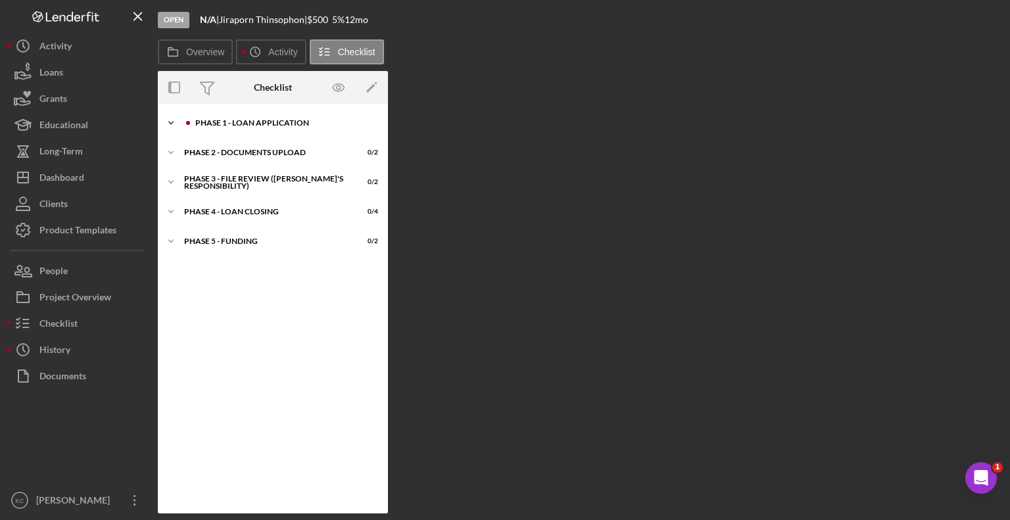
click at [215, 119] on div "Phase 1 - Loan Application" at bounding box center [283, 123] width 176 height 8
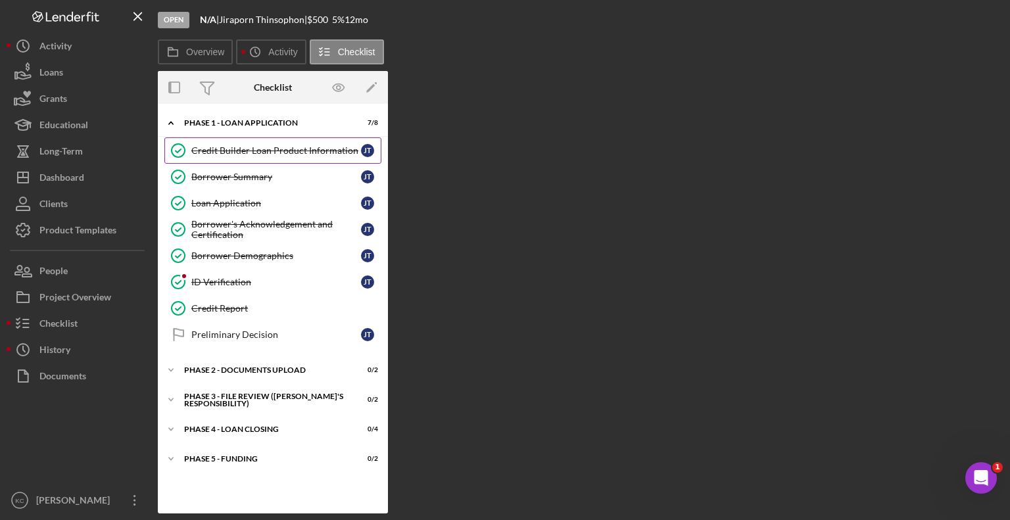
click at [245, 157] on link "Credit Builder Loan Product Information Credit Builder Loan Product Information…" at bounding box center [272, 150] width 217 height 26
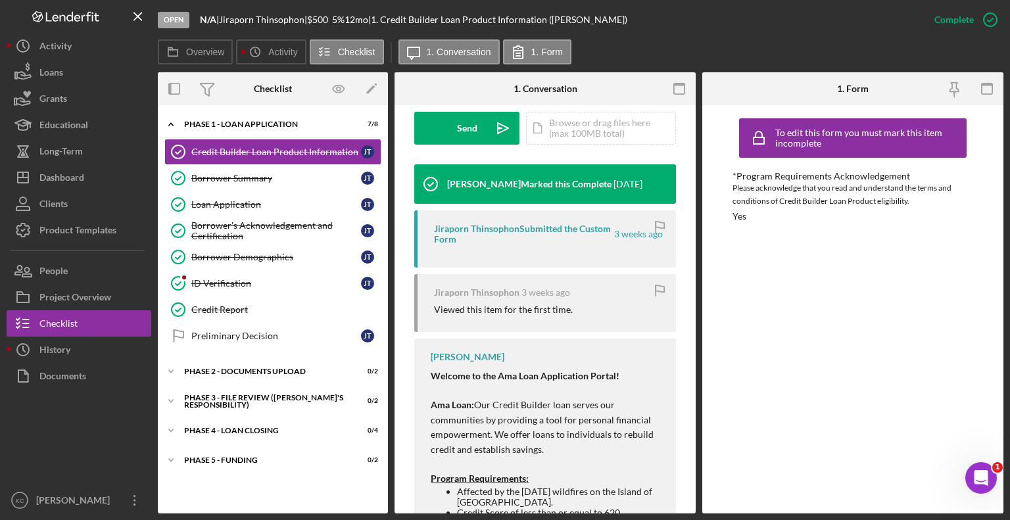
scroll to position [395, 0]
click at [240, 184] on link "Borrower Summary Borrower Summary [PERSON_NAME]" at bounding box center [272, 178] width 217 height 26
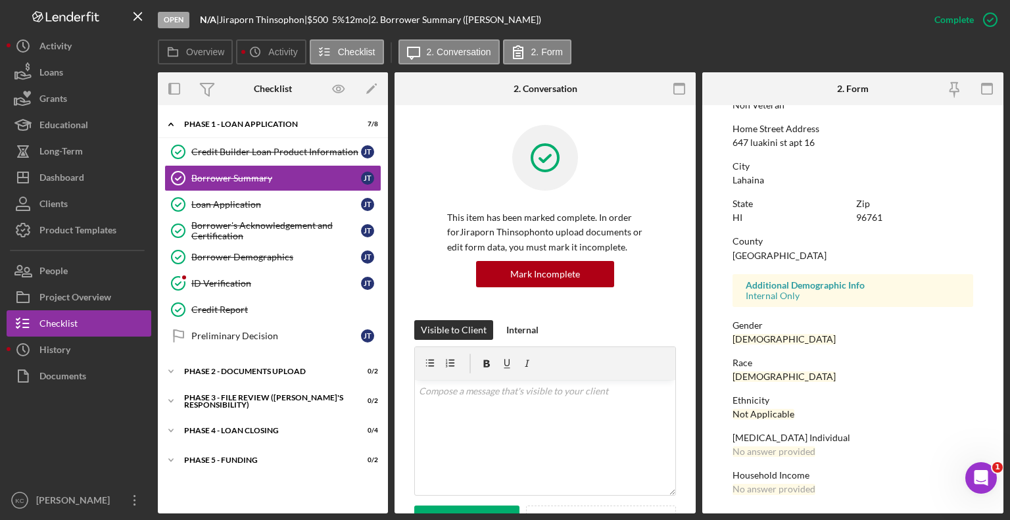
scroll to position [216, 0]
click at [257, 203] on div "Loan Application" at bounding box center [276, 204] width 170 height 11
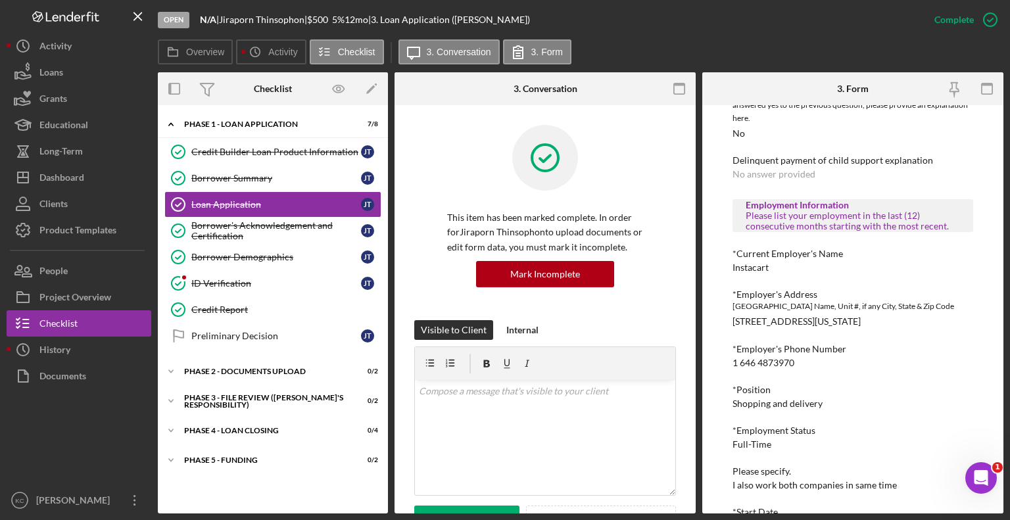
scroll to position [987, 0]
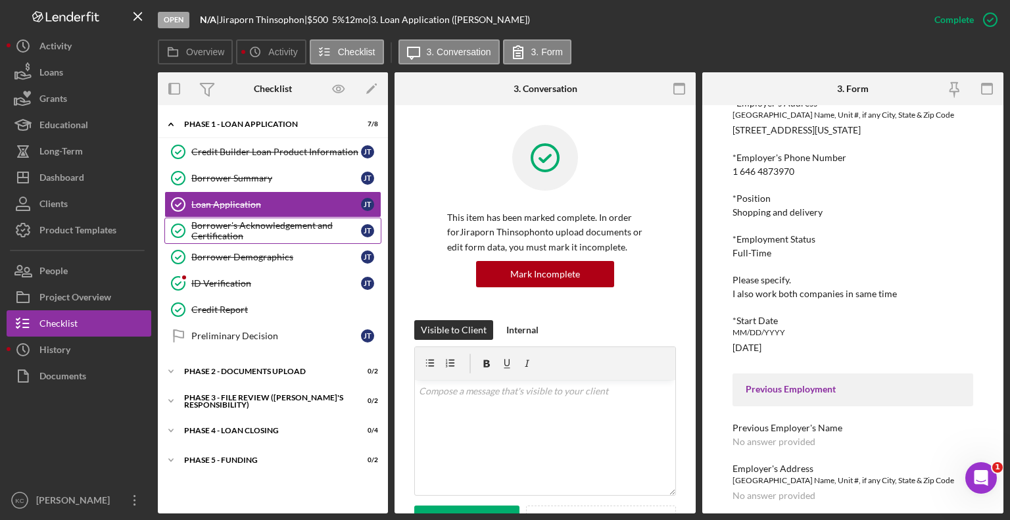
click at [239, 228] on div "Borrower's Acknowledgement and Certification" at bounding box center [276, 230] width 170 height 21
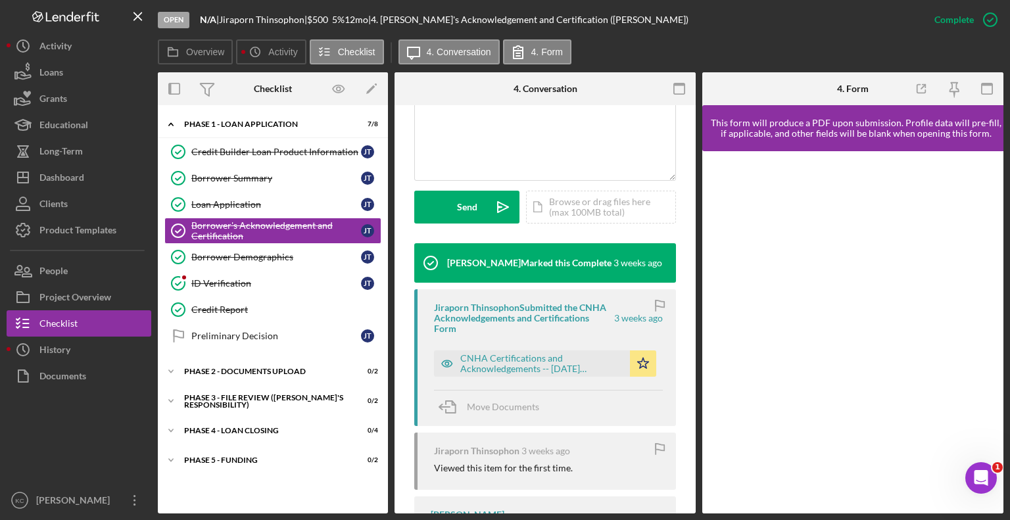
scroll to position [391, 0]
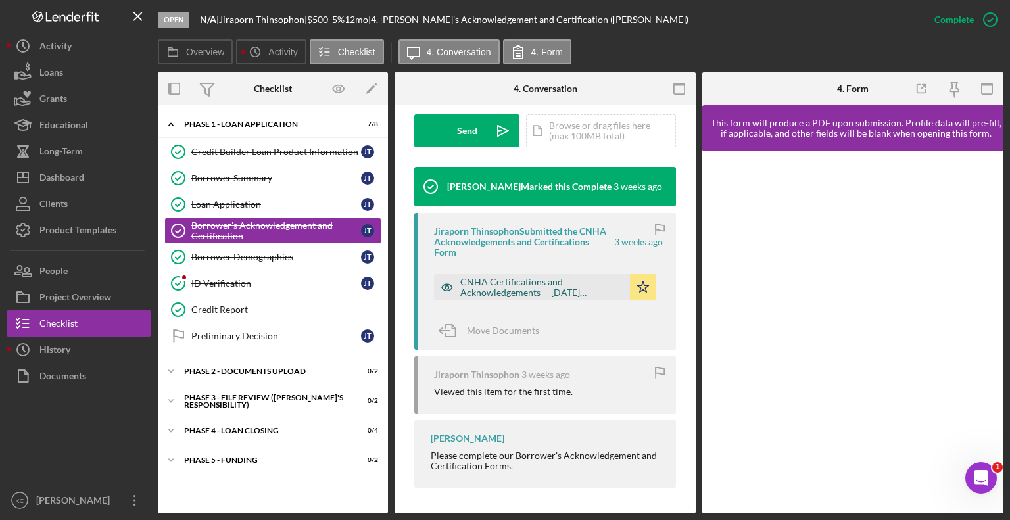
click at [495, 291] on div "CNHA Certifications and Acknowledgements -- [DATE] 09_25pm.pdf" at bounding box center [541, 287] width 163 height 21
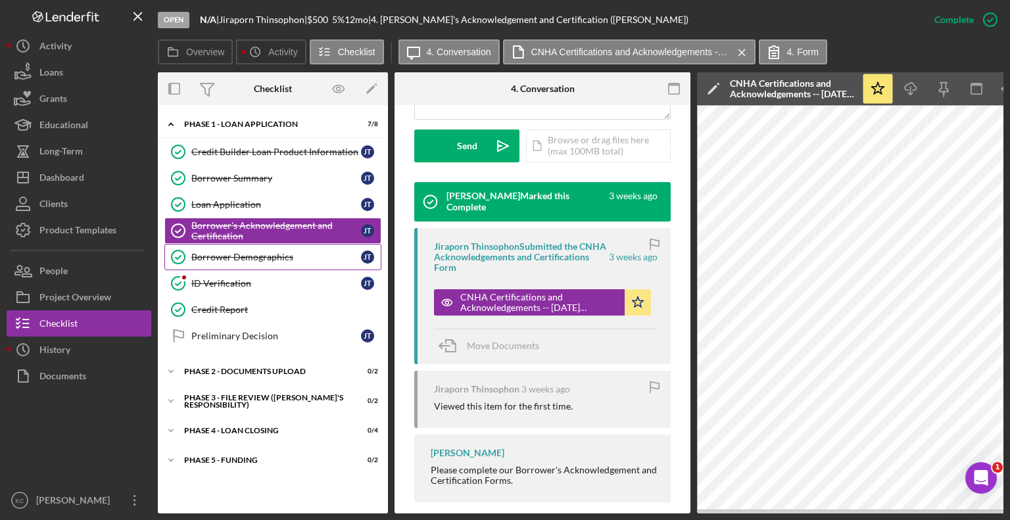
click at [227, 262] on link "Borrower Demographics Borrower Demographics [PERSON_NAME]" at bounding box center [272, 257] width 217 height 26
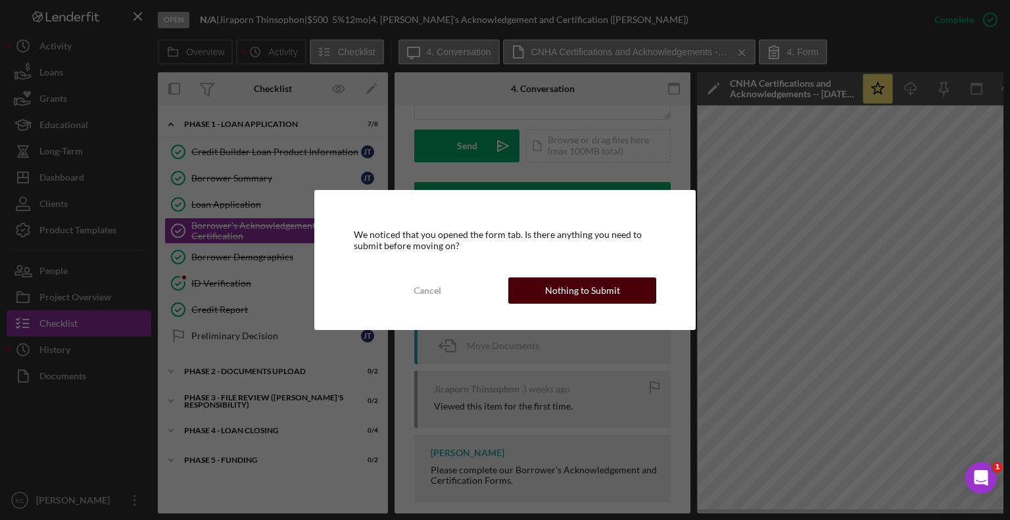
click at [592, 293] on div "Nothing to Submit" at bounding box center [582, 291] width 75 height 26
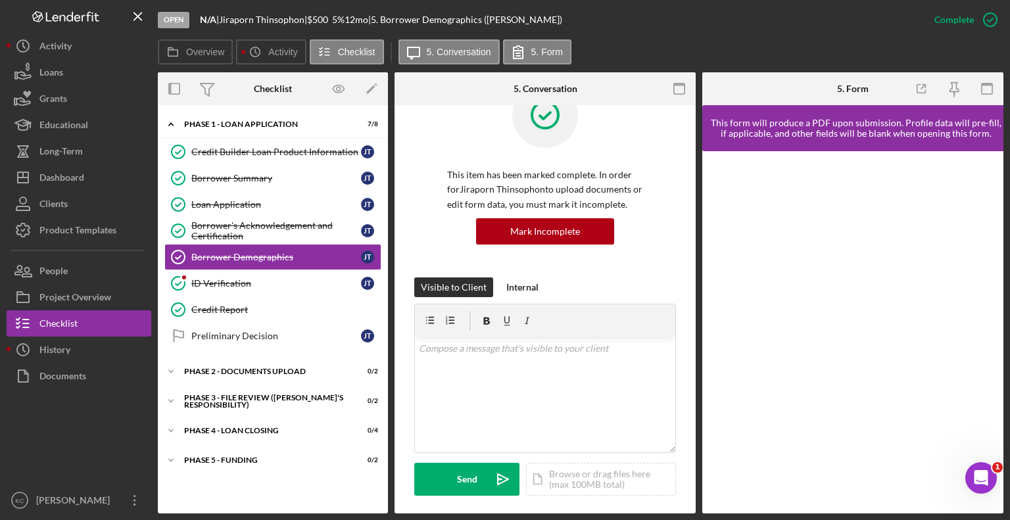
scroll to position [66, 0]
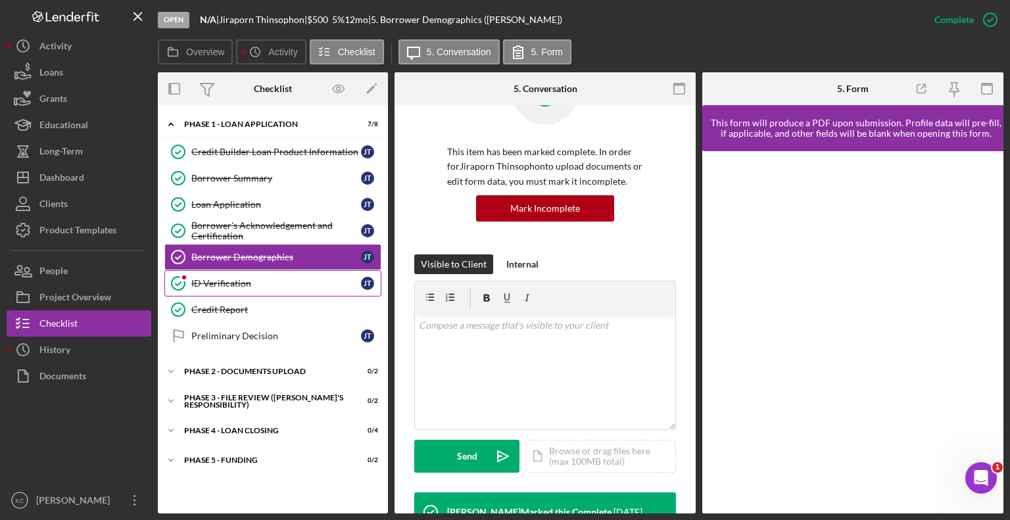
click at [264, 286] on div "ID Verification" at bounding box center [276, 283] width 170 height 11
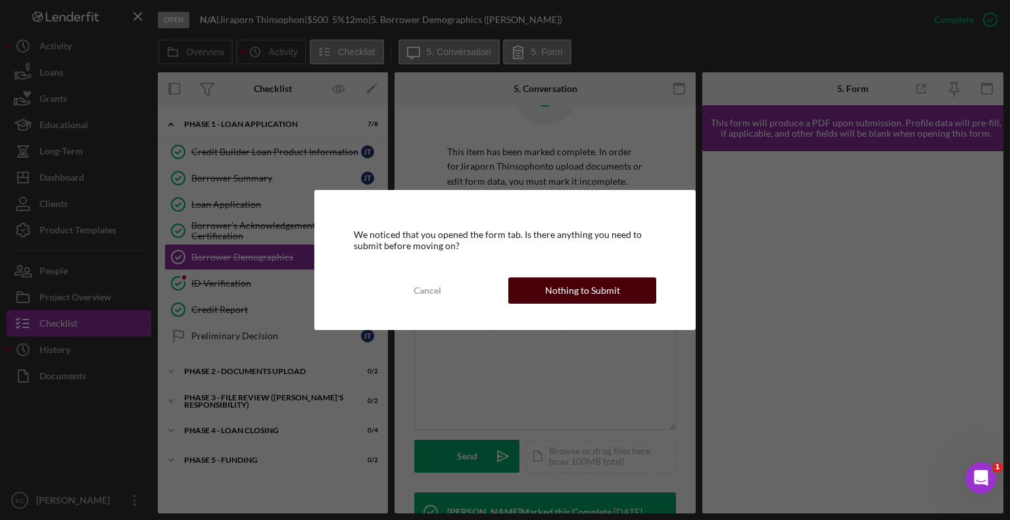
click at [557, 291] on div "Nothing to Submit" at bounding box center [582, 291] width 75 height 26
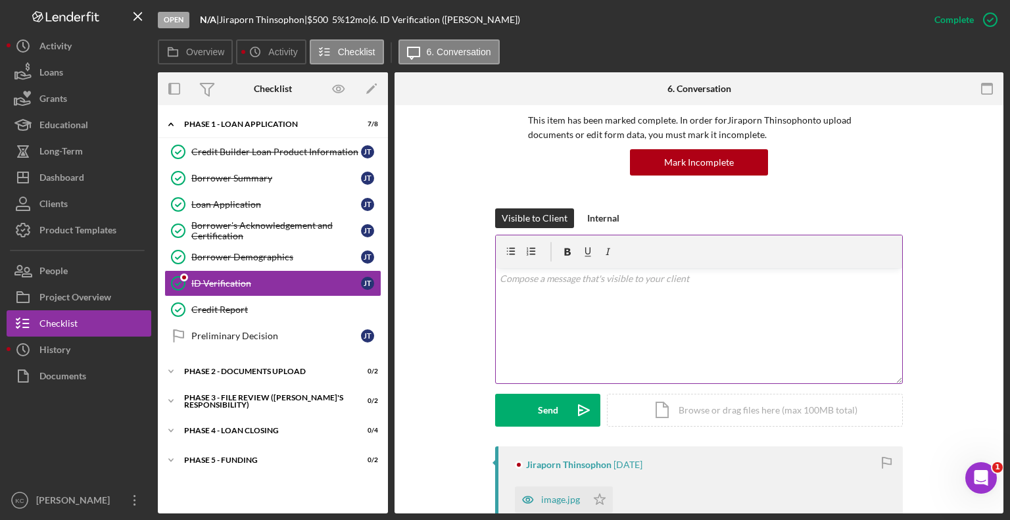
scroll to position [395, 0]
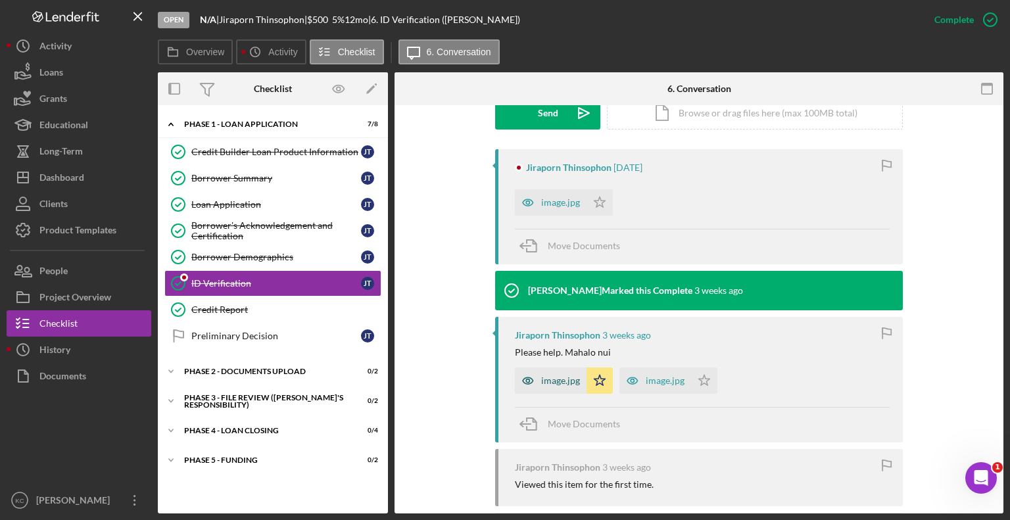
click at [533, 381] on icon "button" at bounding box center [528, 381] width 26 height 26
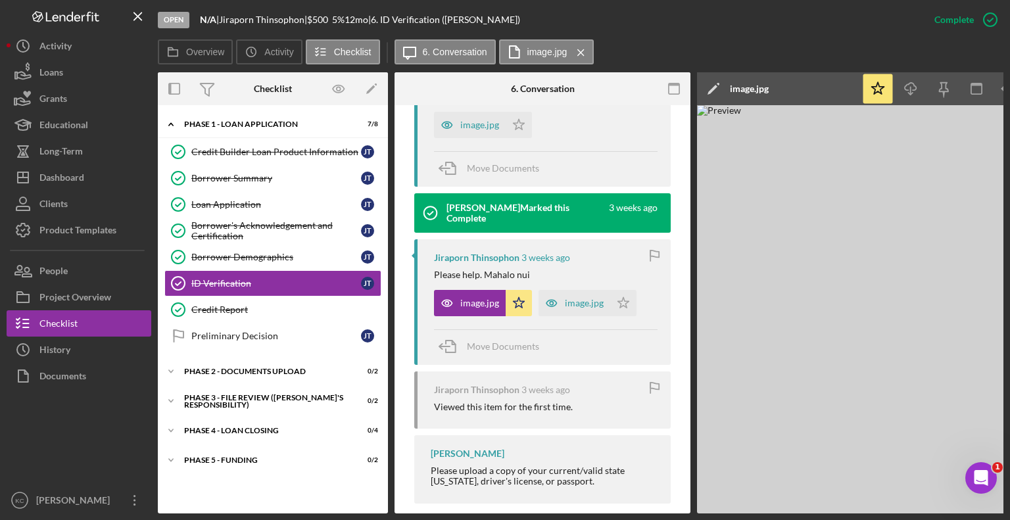
scroll to position [506, 0]
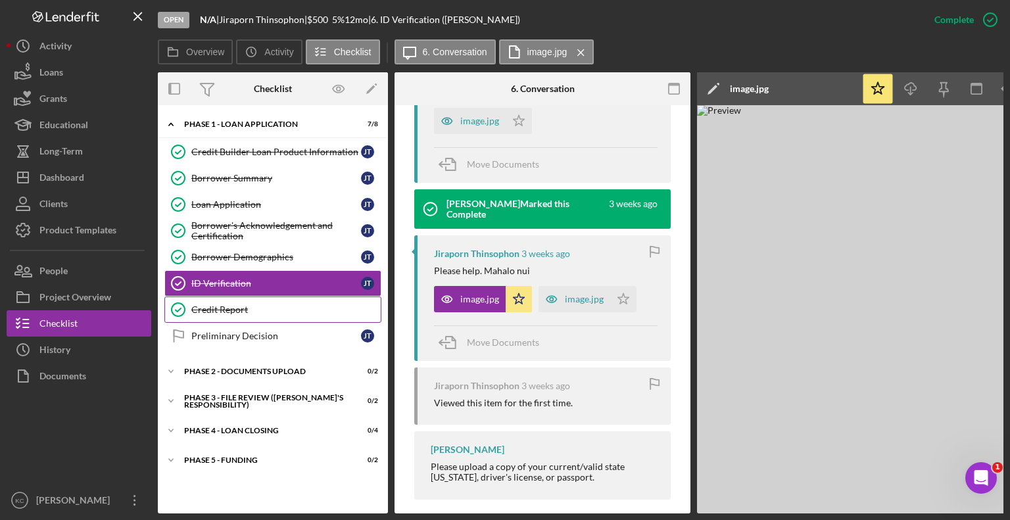
click at [249, 307] on div "Credit Report" at bounding box center [285, 310] width 189 height 11
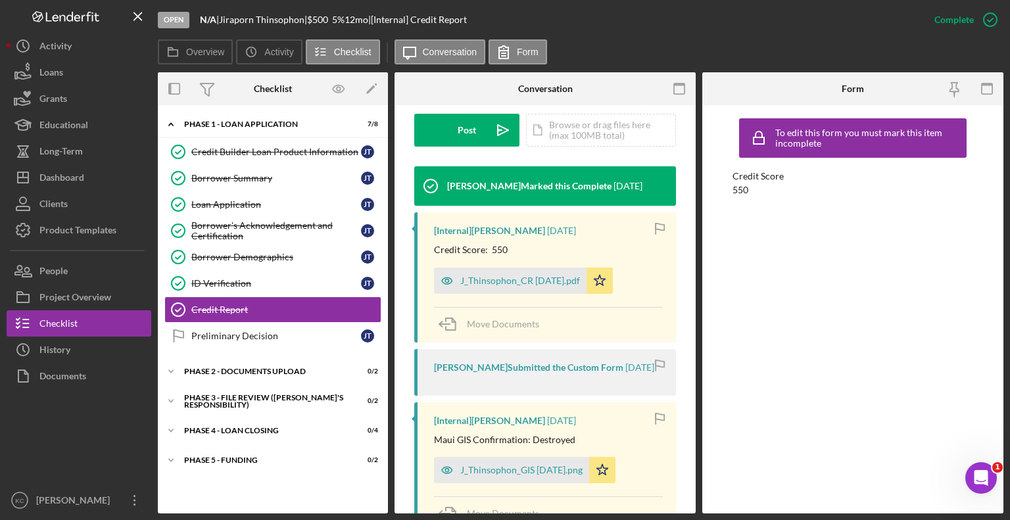
scroll to position [395, 0]
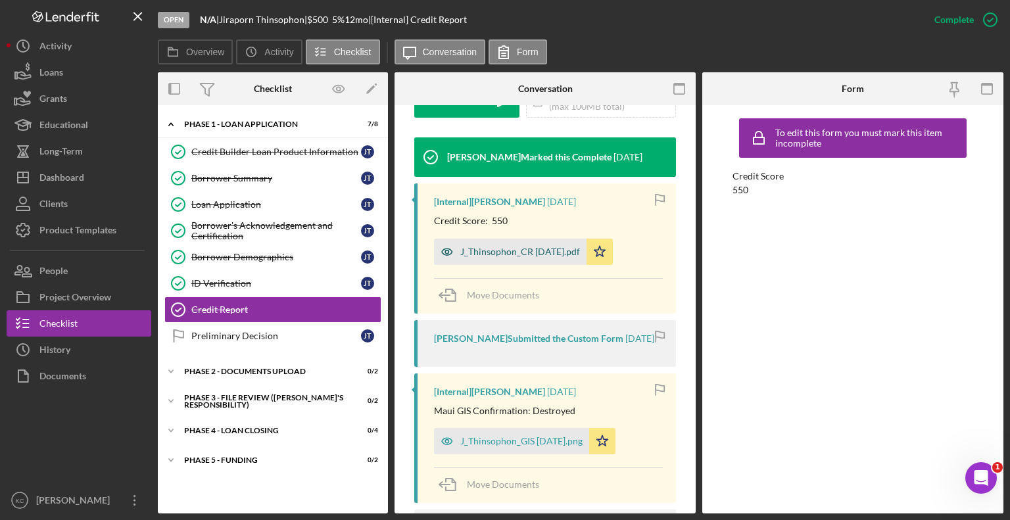
click at [497, 247] on div "J_Thinsophon_CR [DATE].pdf" at bounding box center [520, 252] width 120 height 11
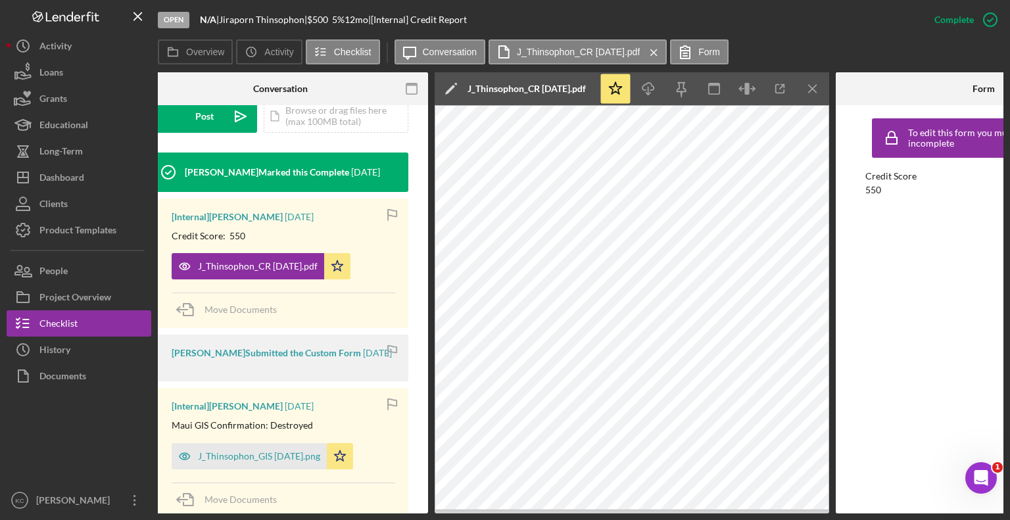
scroll to position [0, 147]
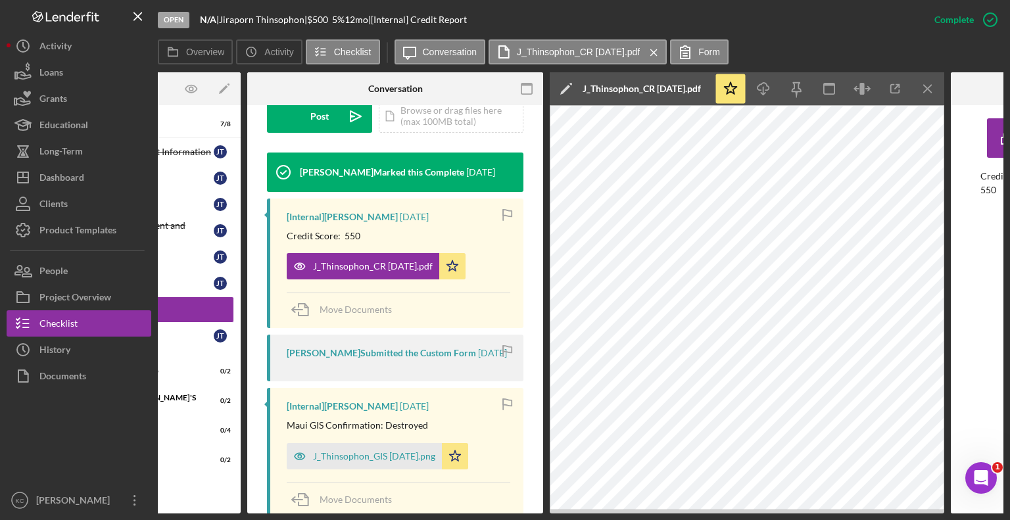
click at [531, 266] on div "This item has been marked complete. In order for undefined undefined to upload …" at bounding box center [395, 224] width 296 height 1026
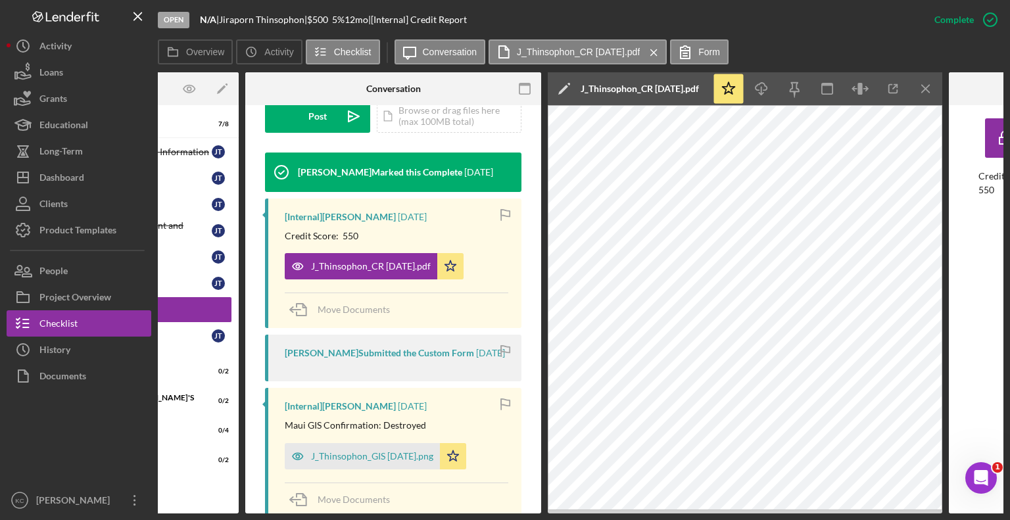
scroll to position [0, 0]
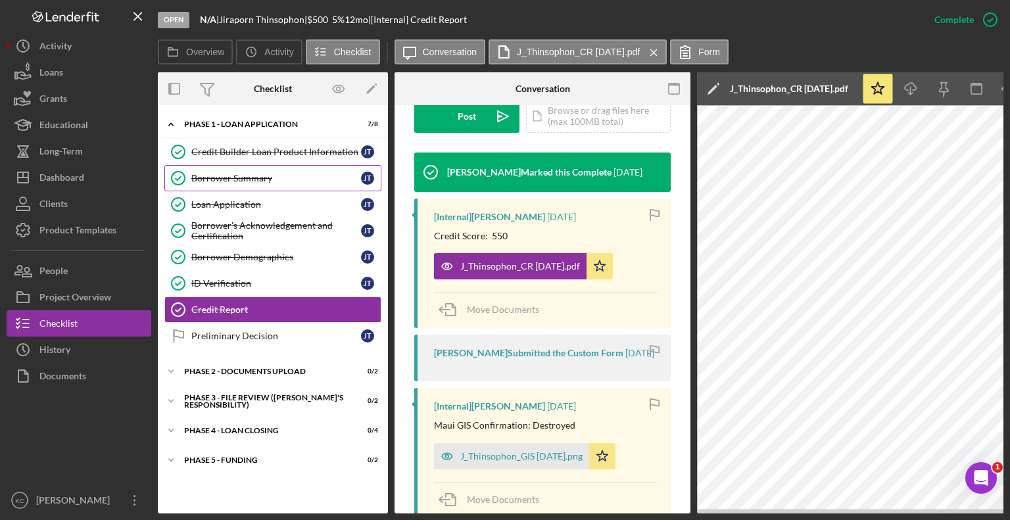
click at [237, 176] on div "Borrower Summary" at bounding box center [276, 178] width 170 height 11
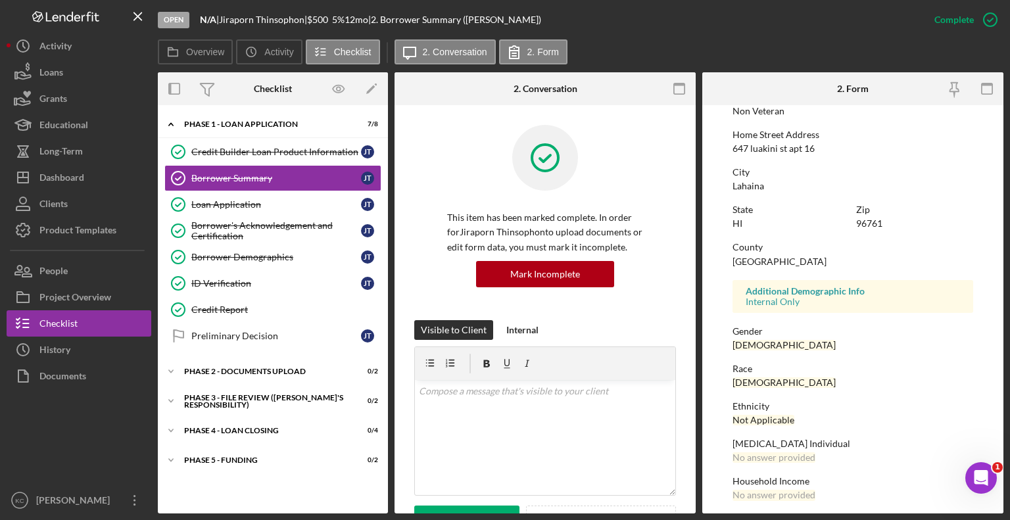
scroll to position [216, 0]
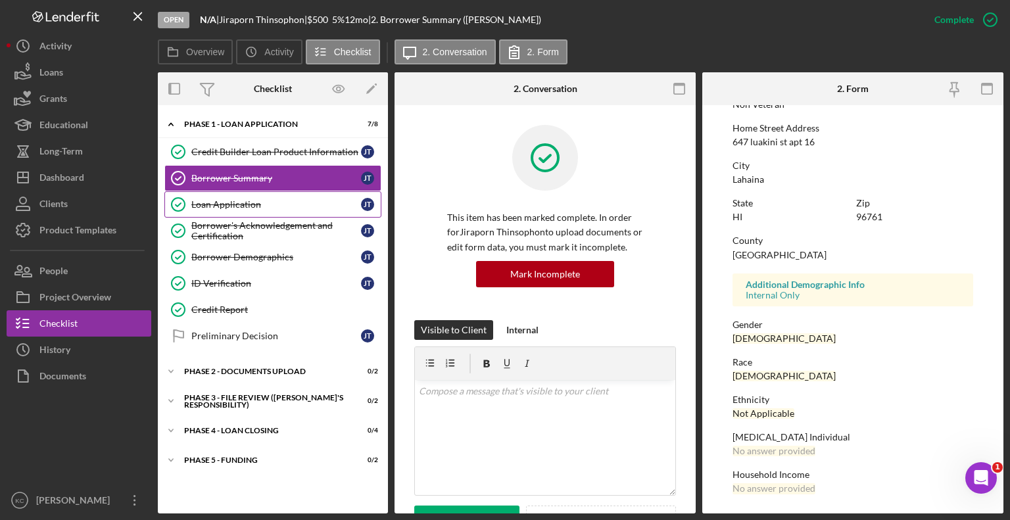
click at [247, 203] on div "Loan Application" at bounding box center [276, 204] width 170 height 11
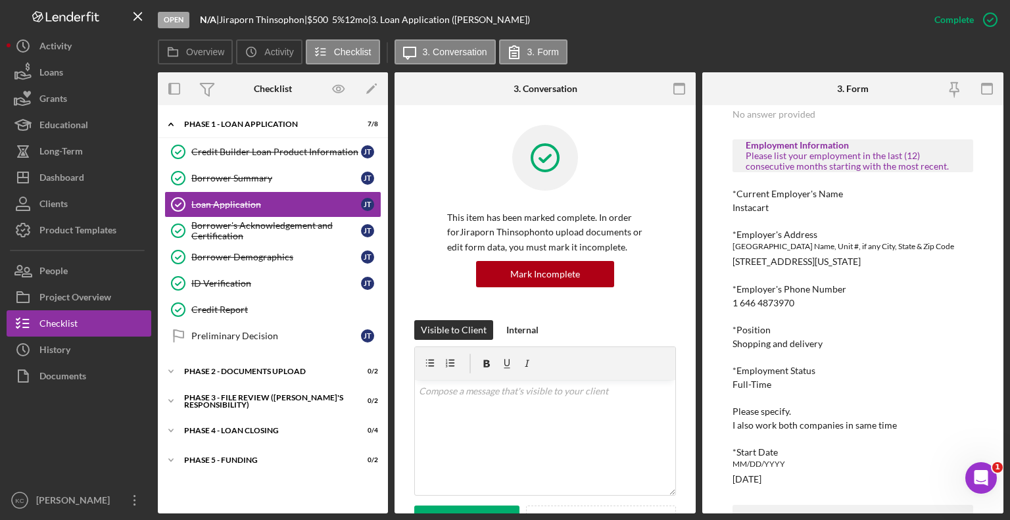
scroll to position [526, 0]
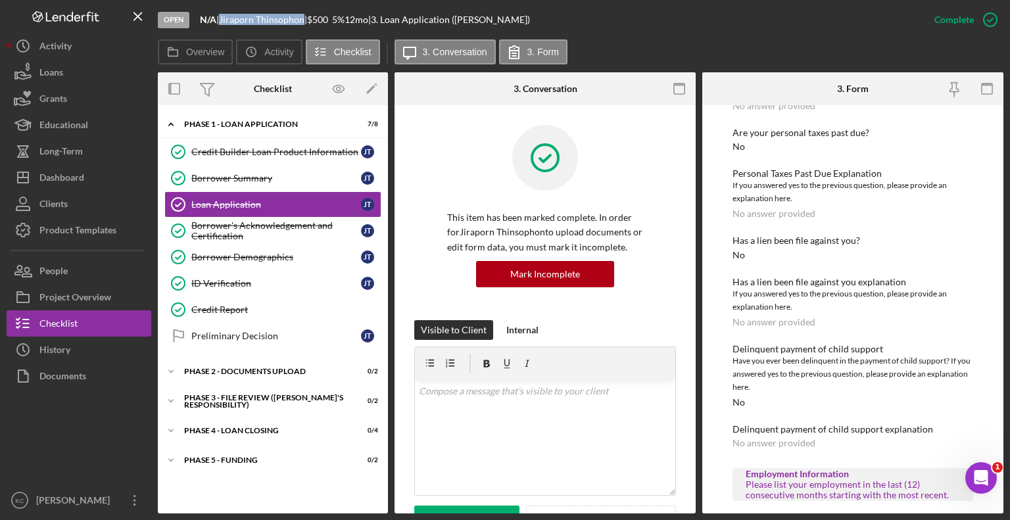
drag, startPoint x: 226, startPoint y: 19, endPoint x: 308, endPoint y: 17, distance: 81.6
click at [307, 17] on div "Jiraporn Thinsophon |" at bounding box center [263, 19] width 88 height 11
copy div "Jiraporn Thinsophon"
click at [443, 147] on div "This item has been marked complete. In order for Jiraporn Thinsophon to upload …" at bounding box center [545, 222] width 262 height 195
